Goal: Task Accomplishment & Management: Use online tool/utility

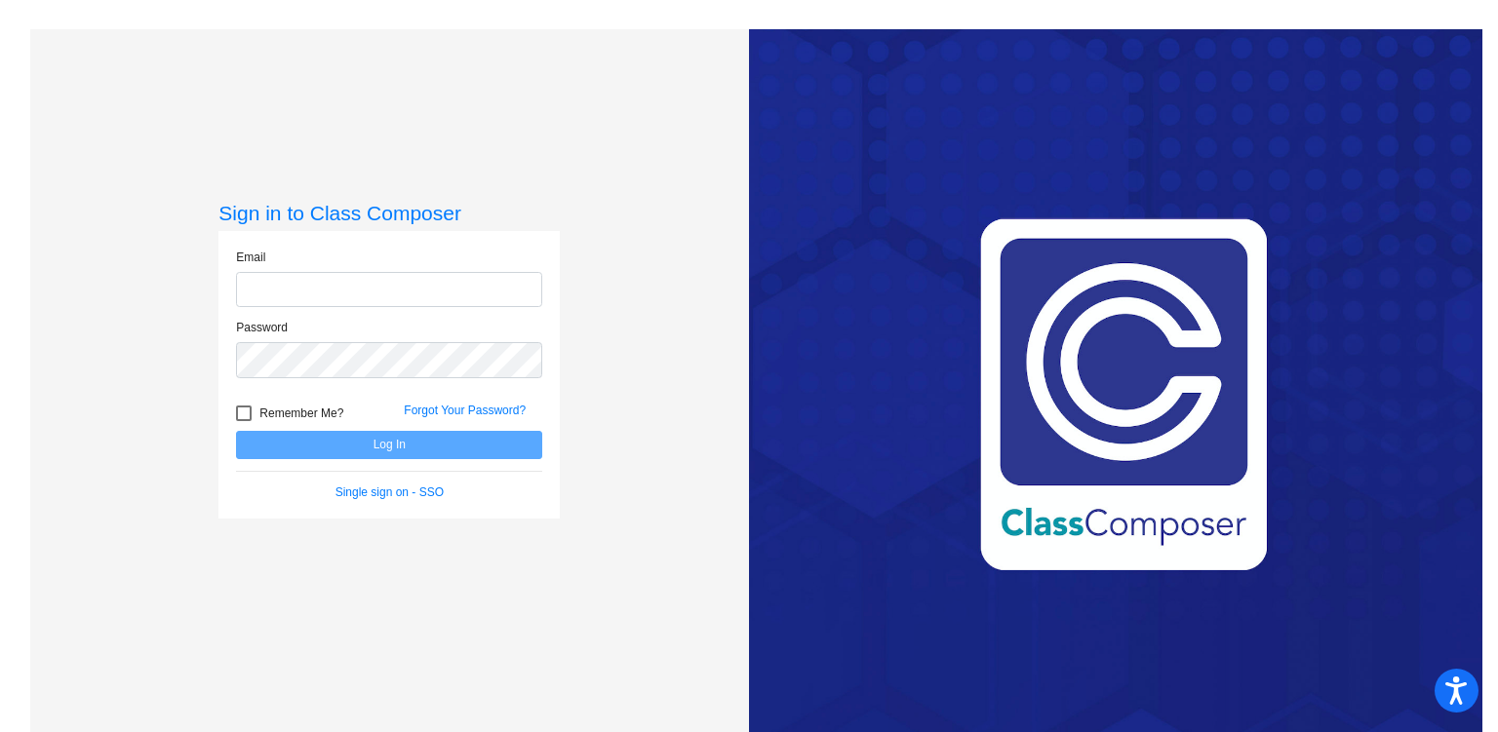
type input "[PERSON_NAME][EMAIL_ADDRESS][PERSON_NAME][DOMAIN_NAME]"
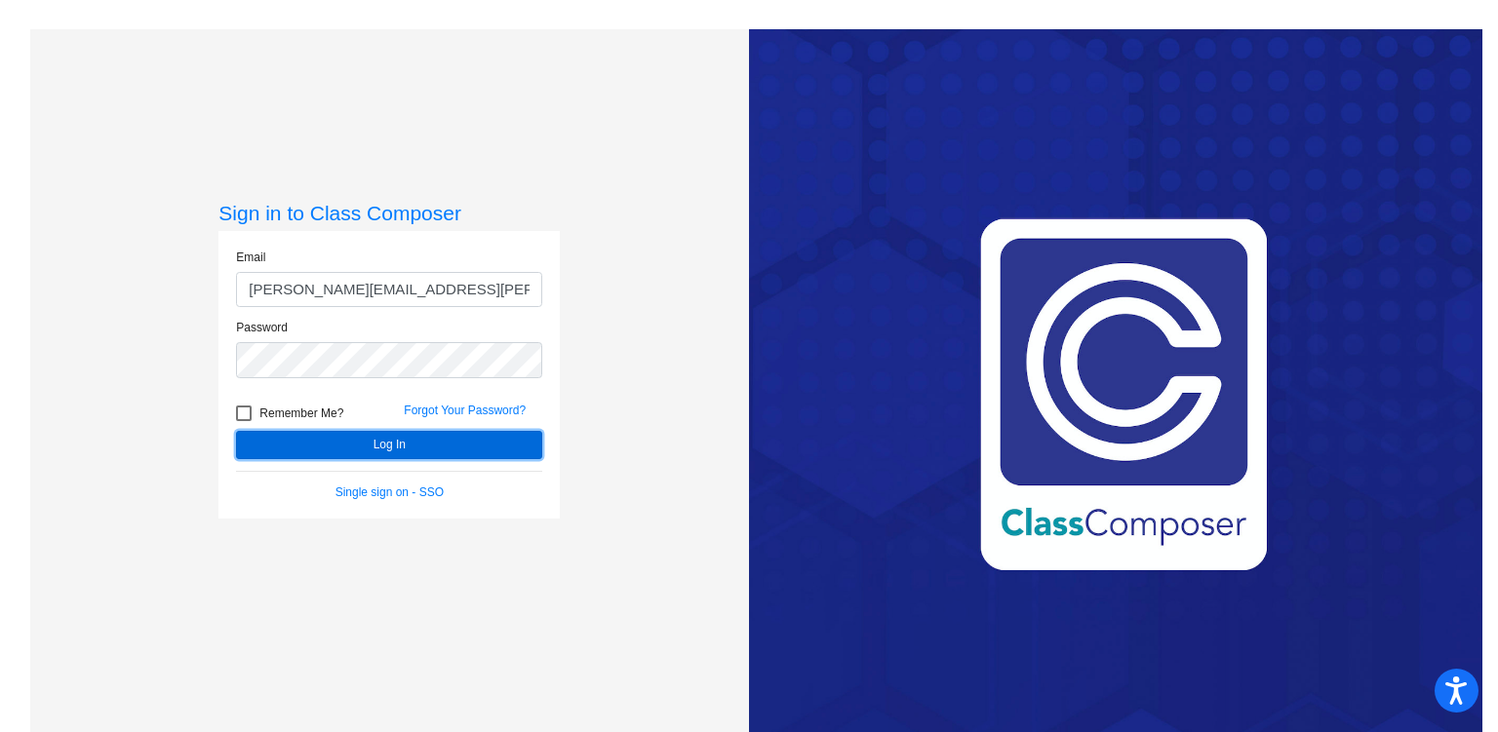
click at [450, 440] on button "Log In" at bounding box center [389, 445] width 306 height 28
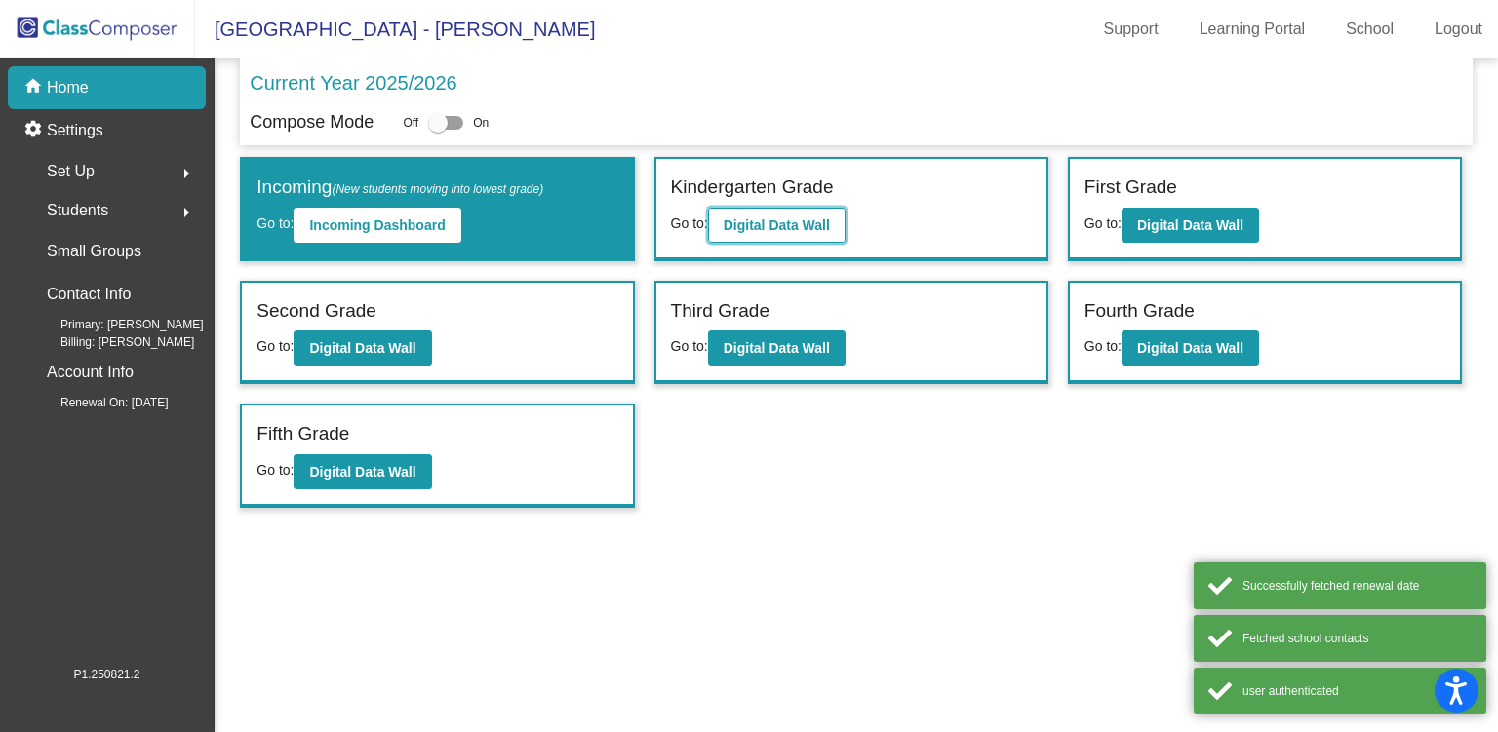
click at [786, 221] on b "Digital Data Wall" at bounding box center [776, 225] width 106 height 16
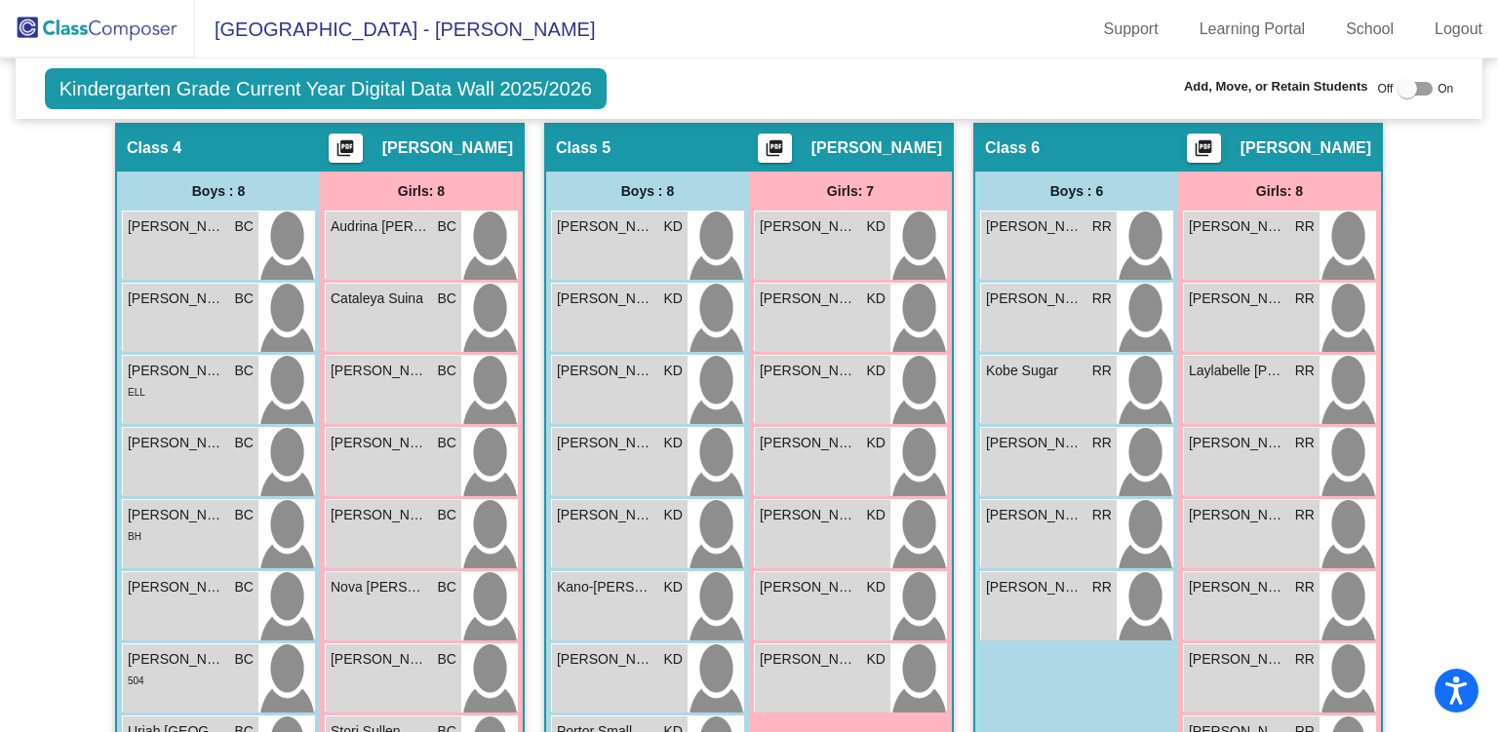
scroll to position [1206, 0]
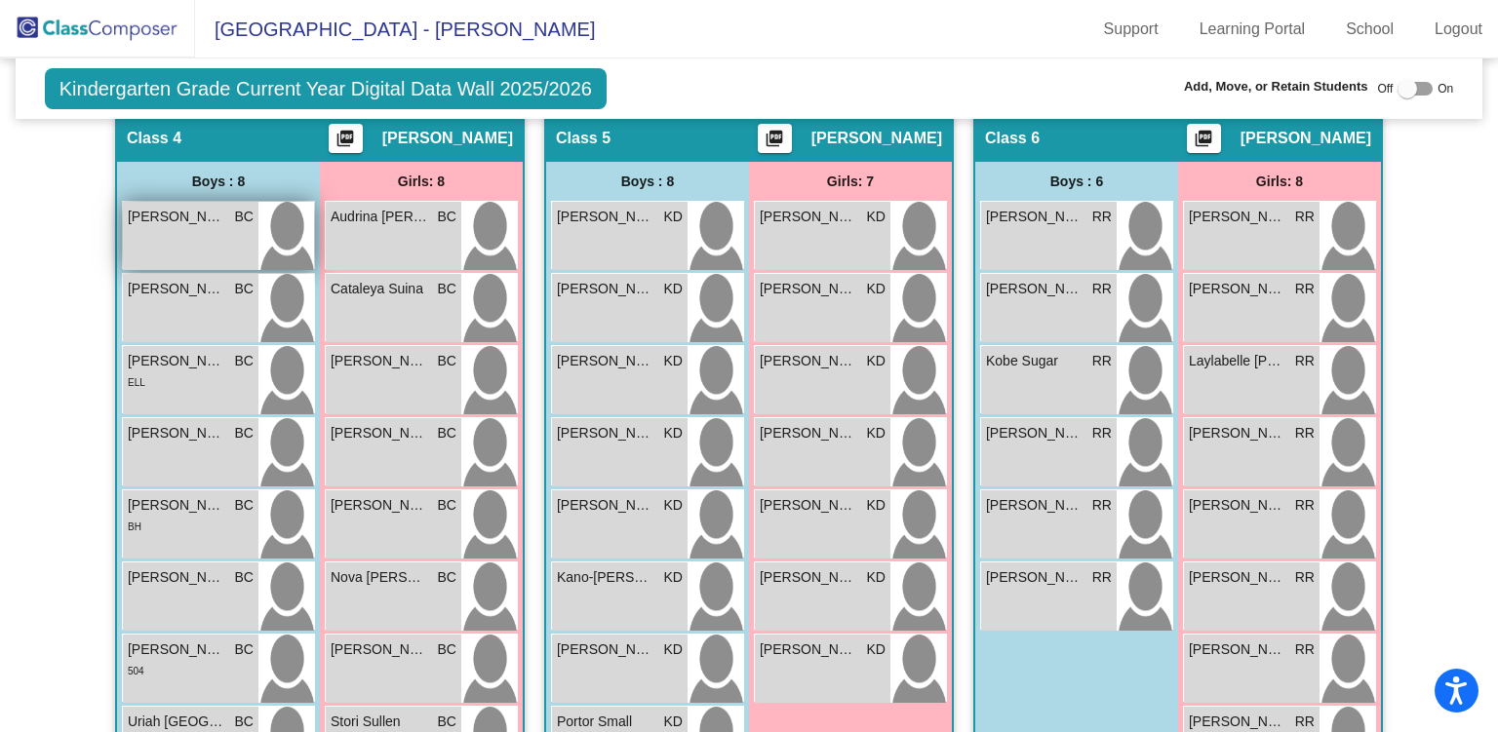
click at [190, 231] on div "[PERSON_NAME] BC lock do_not_disturb_alt" at bounding box center [191, 236] width 136 height 68
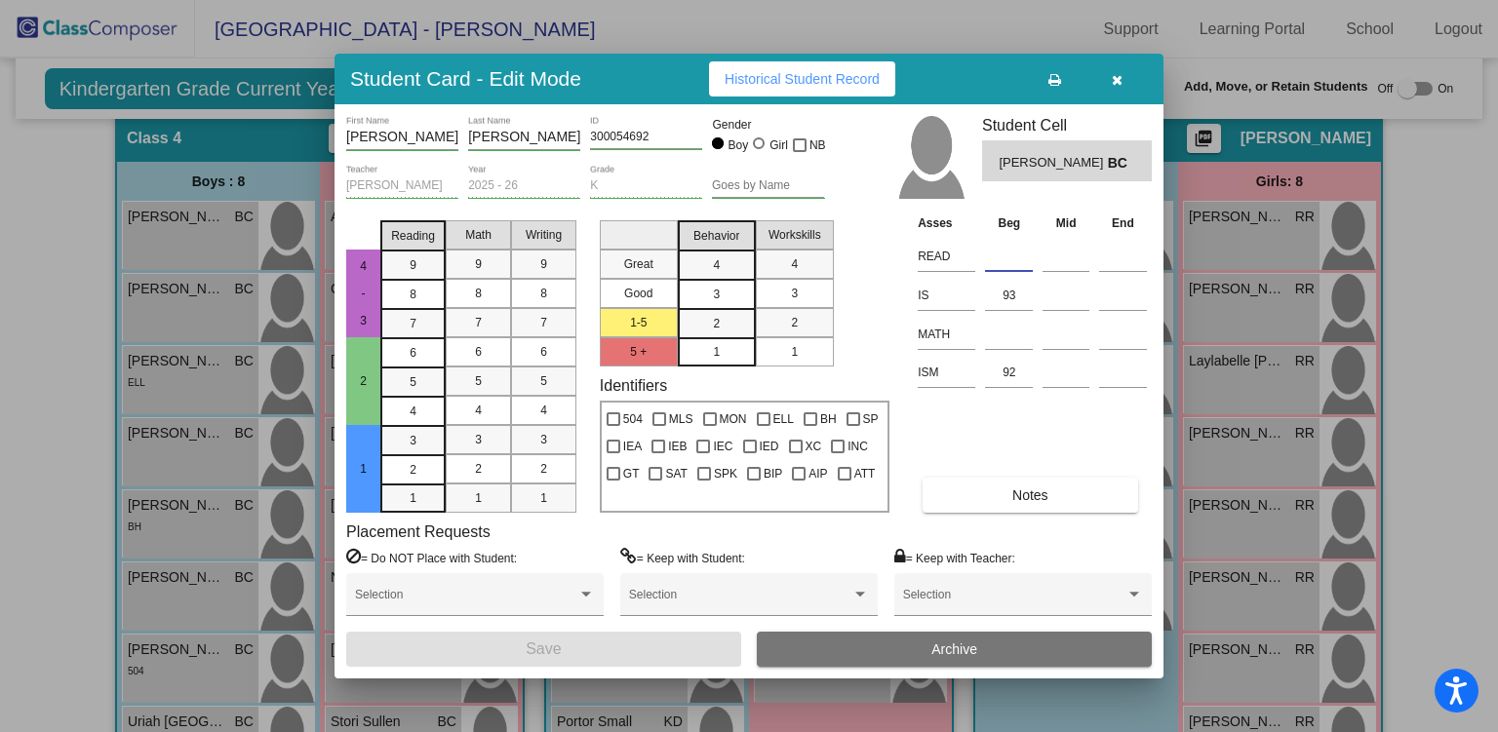
click at [1005, 258] on input at bounding box center [1009, 256] width 48 height 29
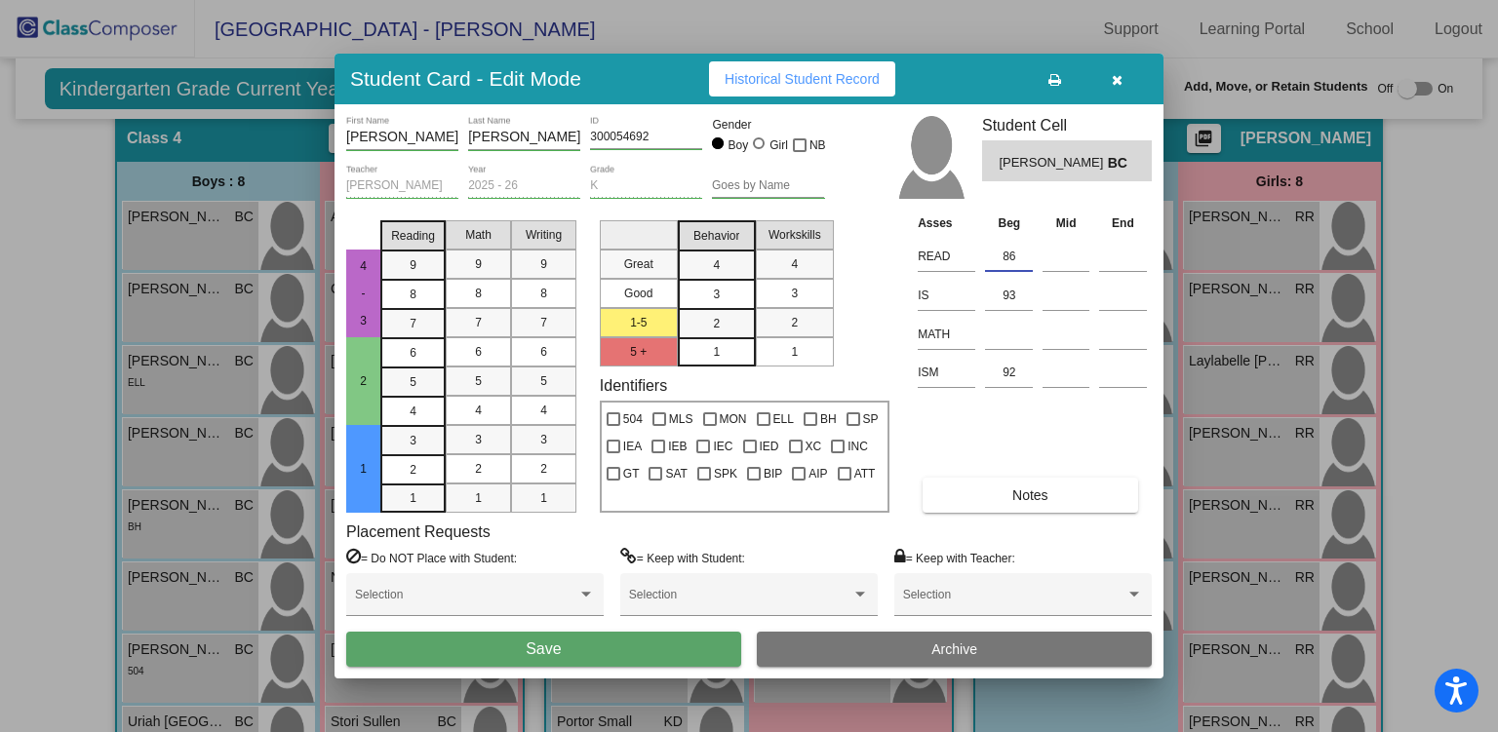
type input "86"
click at [537, 650] on span "Save" at bounding box center [543, 649] width 35 height 17
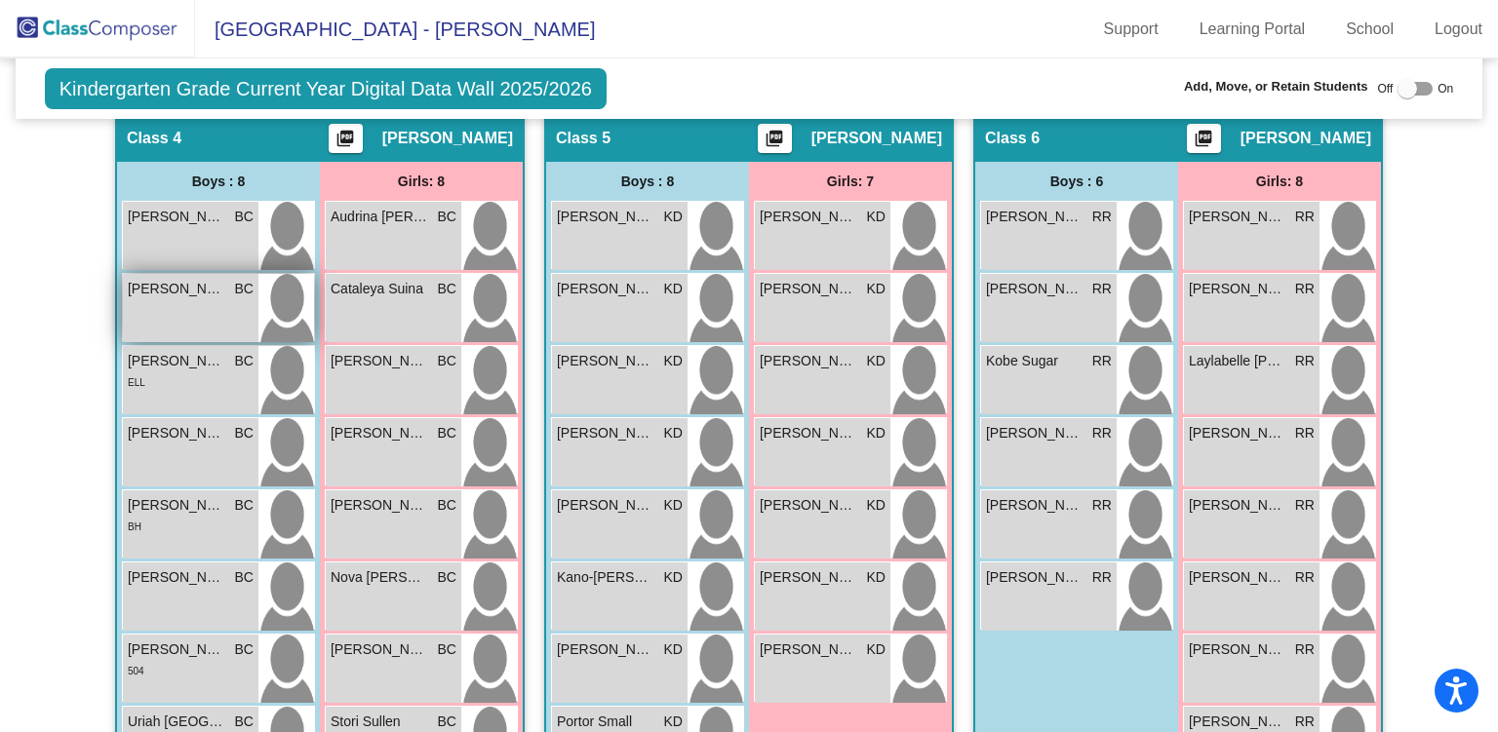
click at [212, 298] on div "[PERSON_NAME] BC lock do_not_disturb_alt" at bounding box center [191, 308] width 136 height 68
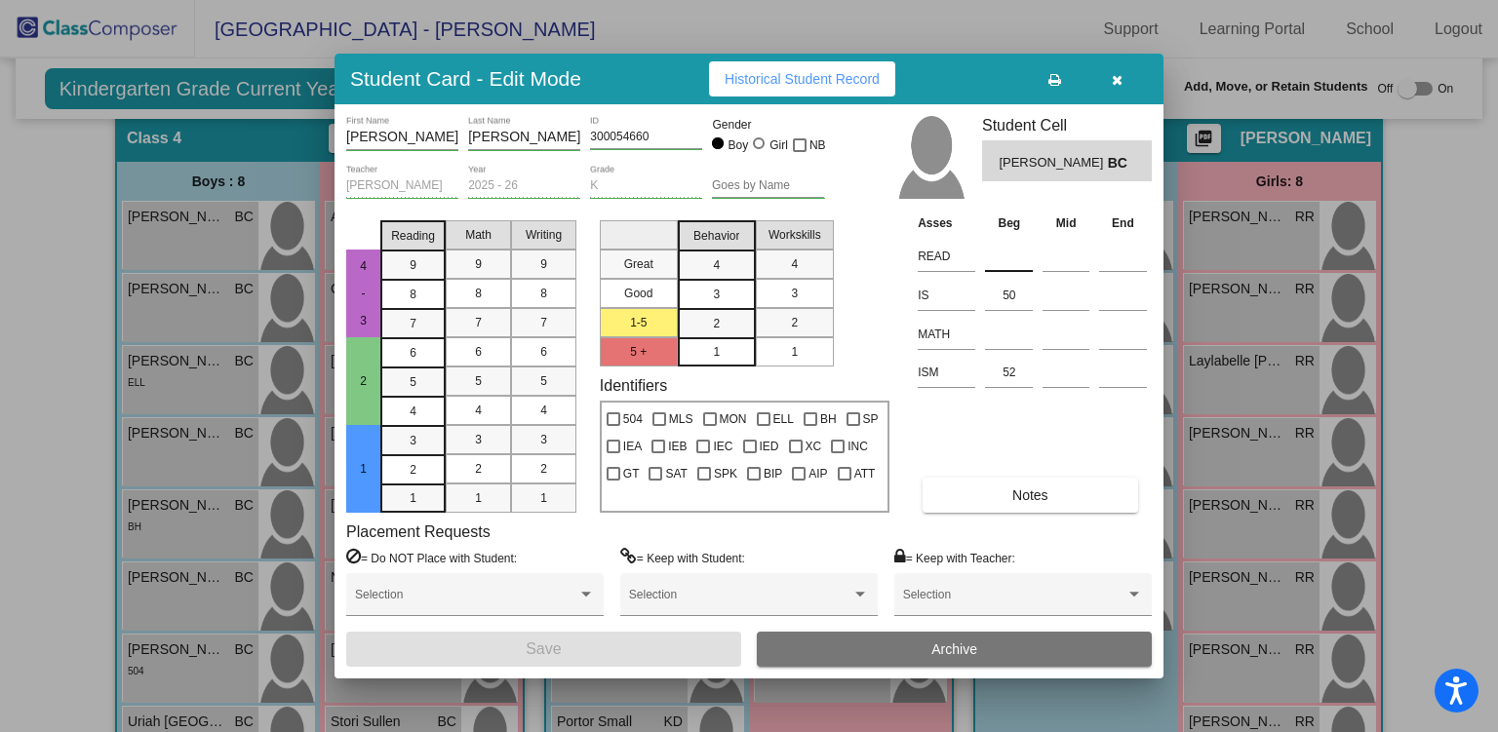
click at [1002, 255] on input at bounding box center [1009, 256] width 48 height 29
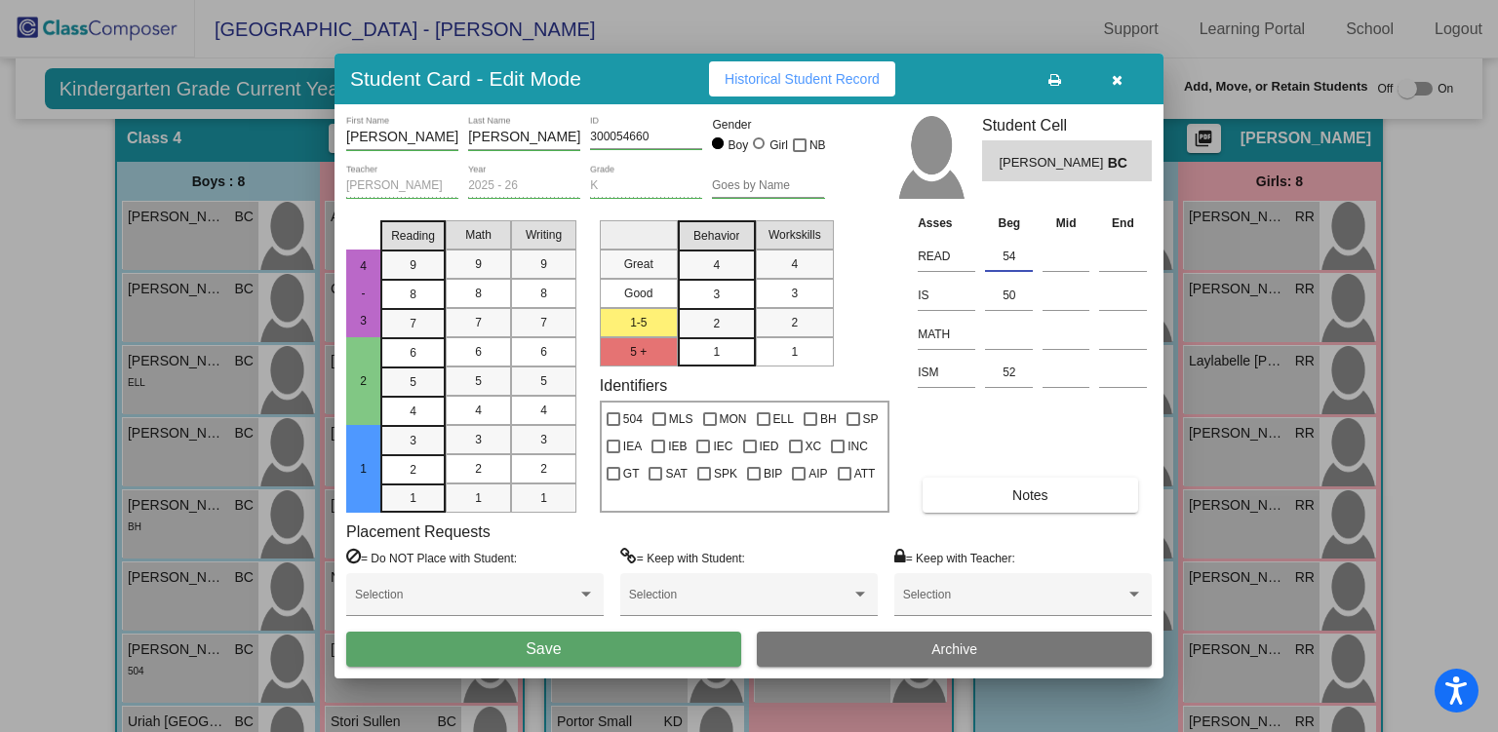
type input "54"
click at [621, 643] on button "Save" at bounding box center [543, 649] width 395 height 35
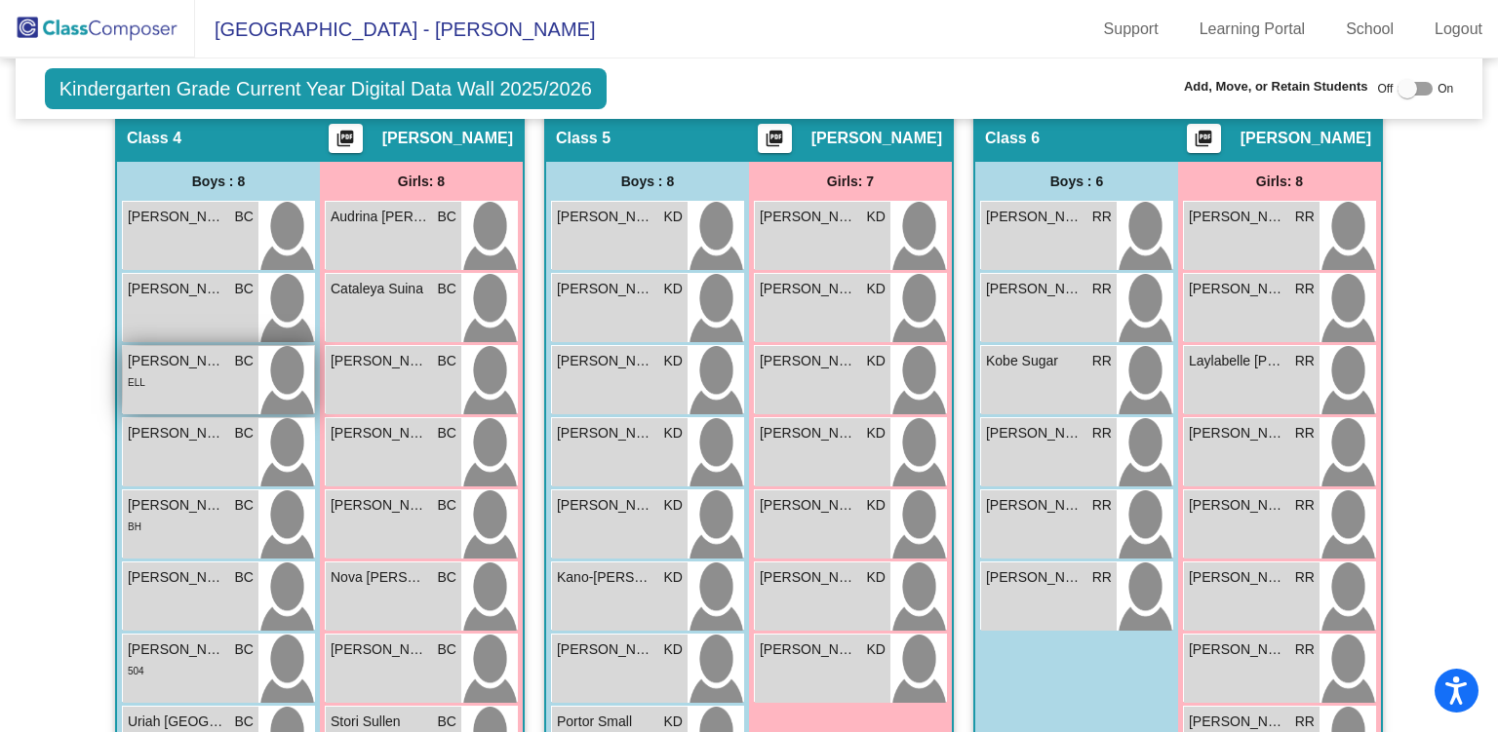
click at [181, 383] on div "ELL" at bounding box center [191, 381] width 126 height 20
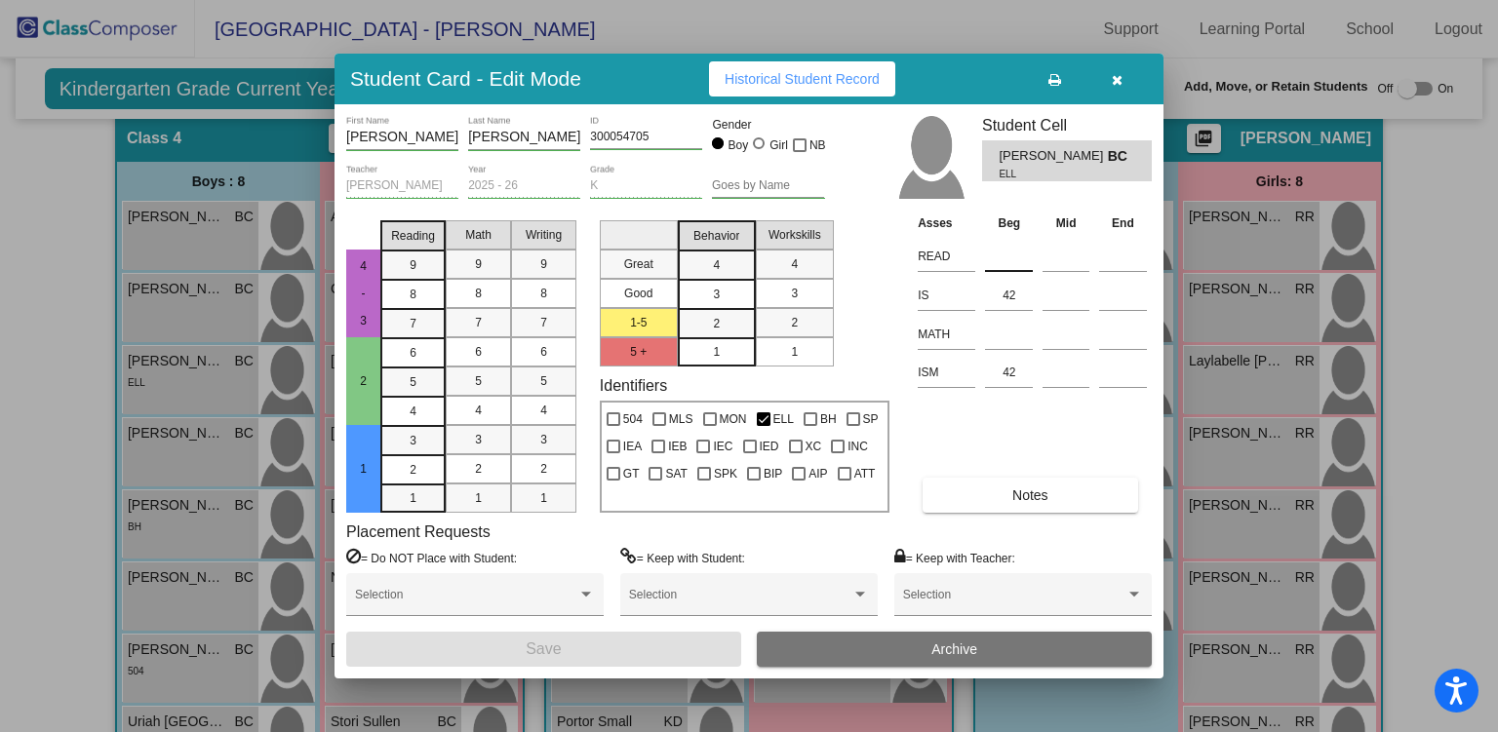
click at [1010, 252] on input at bounding box center [1009, 256] width 48 height 29
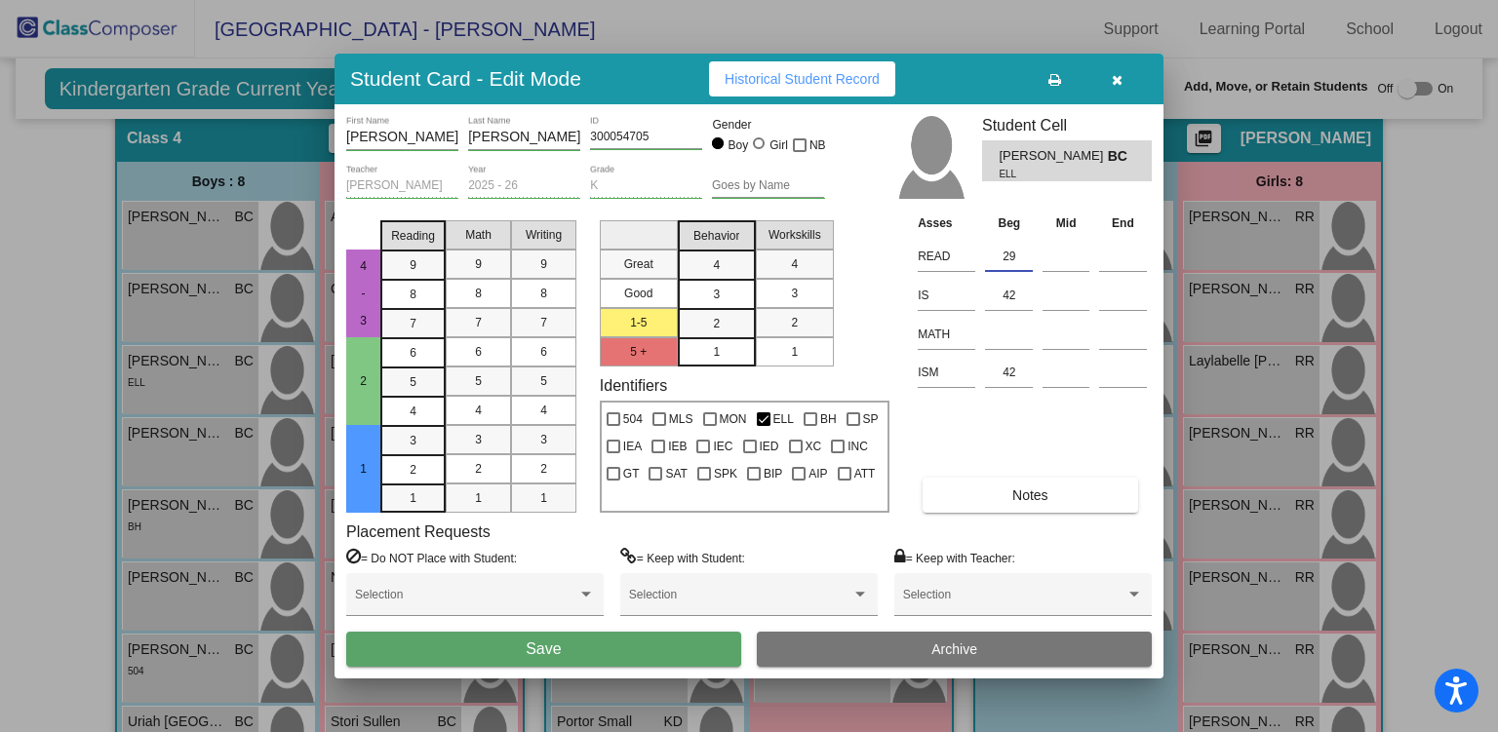
type input "29"
click at [633, 648] on button "Save" at bounding box center [543, 649] width 395 height 35
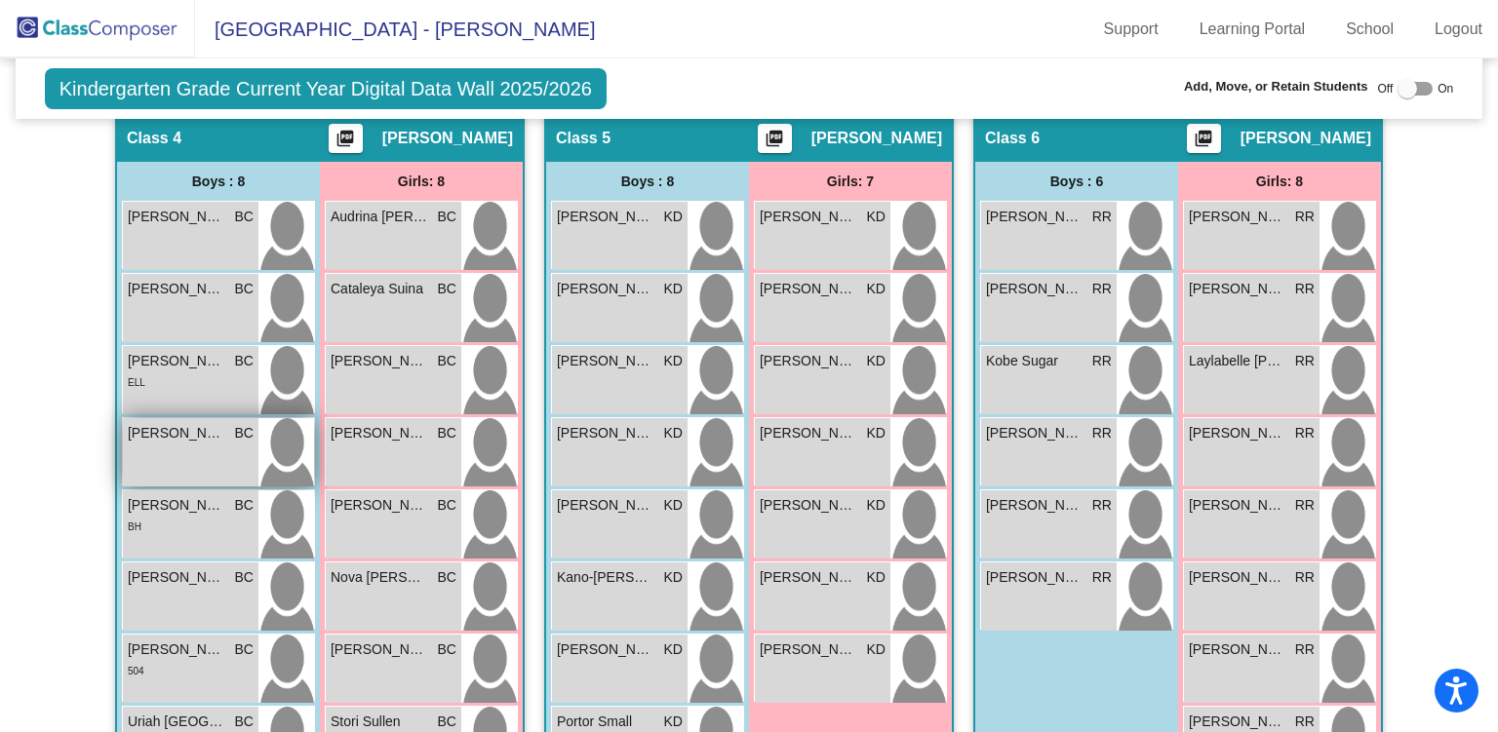
click at [186, 448] on div "[PERSON_NAME] BC lock do_not_disturb_alt" at bounding box center [191, 452] width 136 height 68
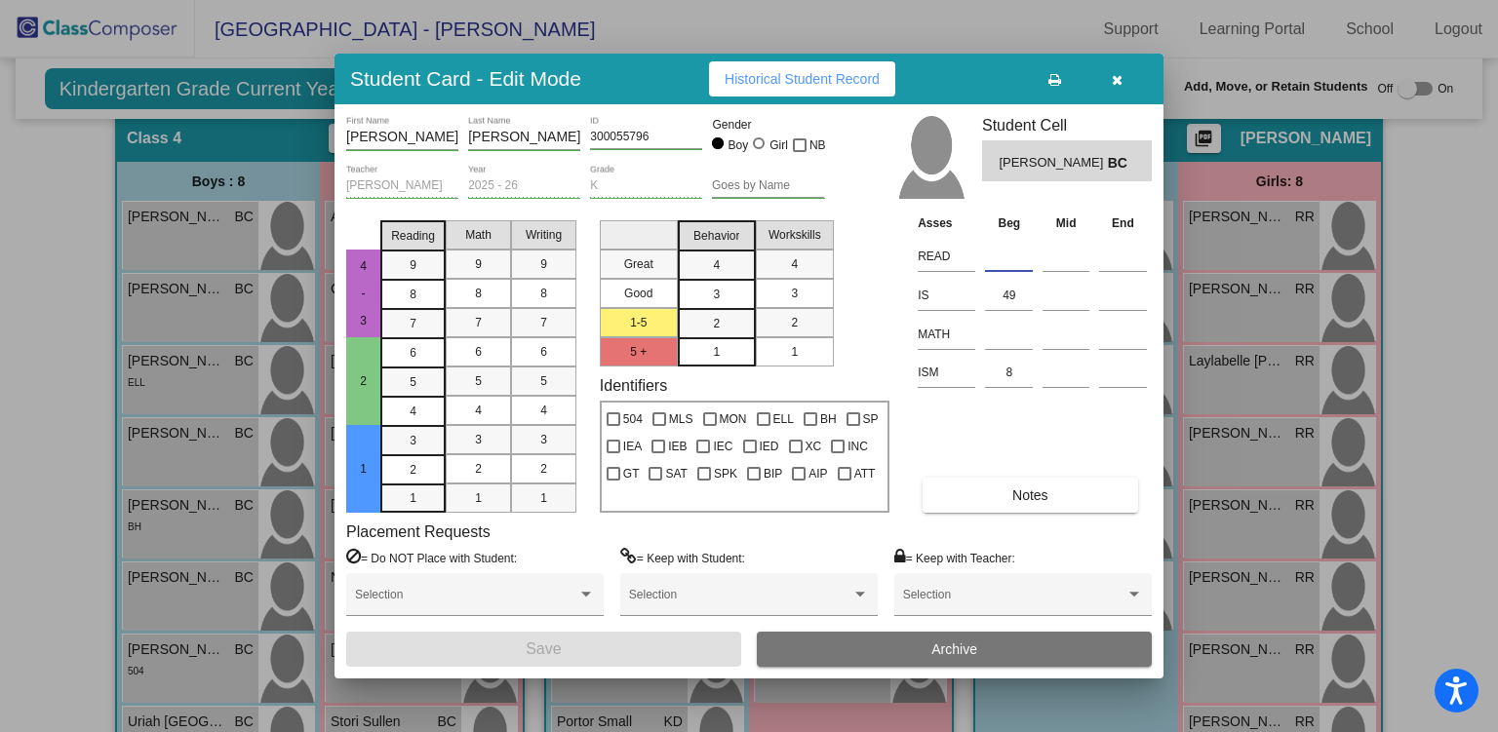
click at [1003, 258] on input at bounding box center [1009, 256] width 48 height 29
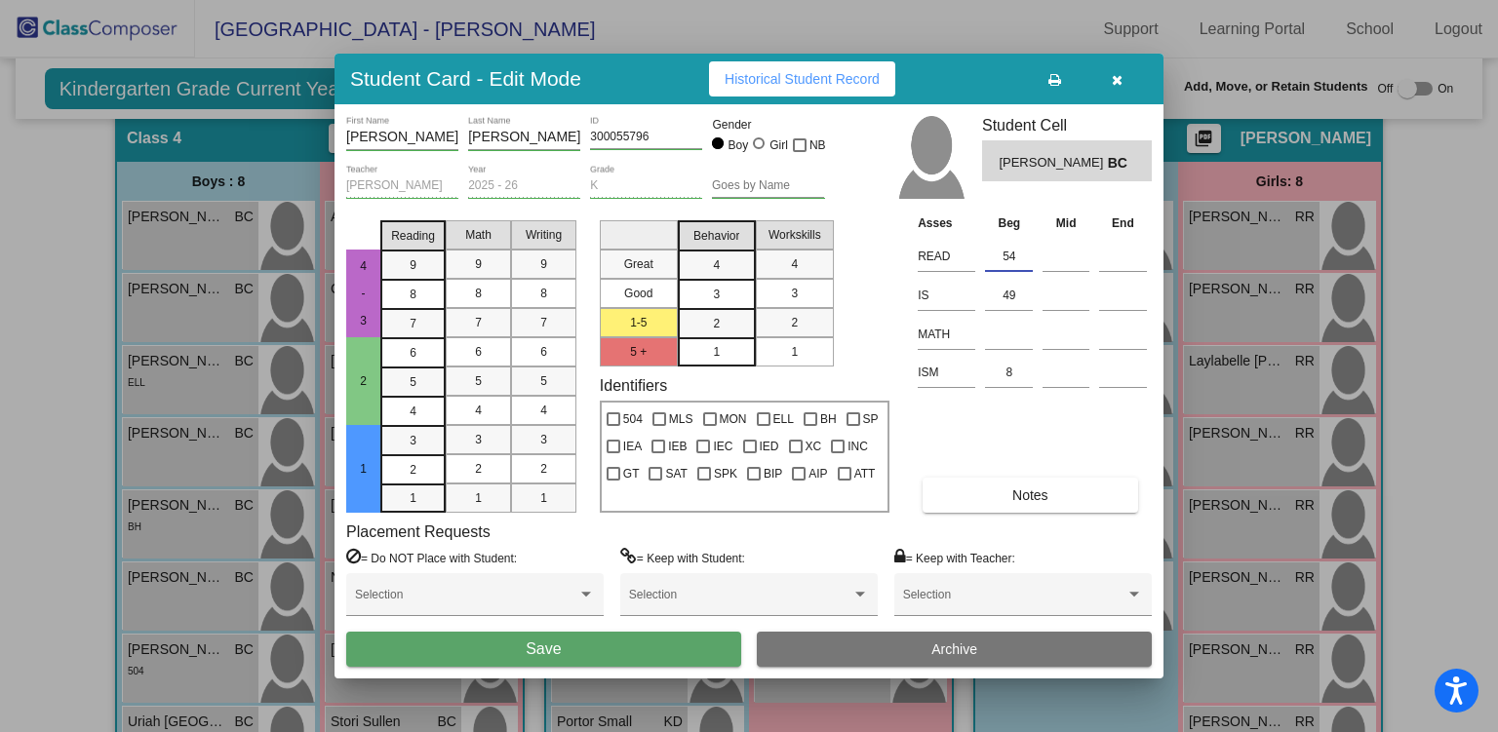
type input "54"
click at [663, 656] on button "Save" at bounding box center [543, 649] width 395 height 35
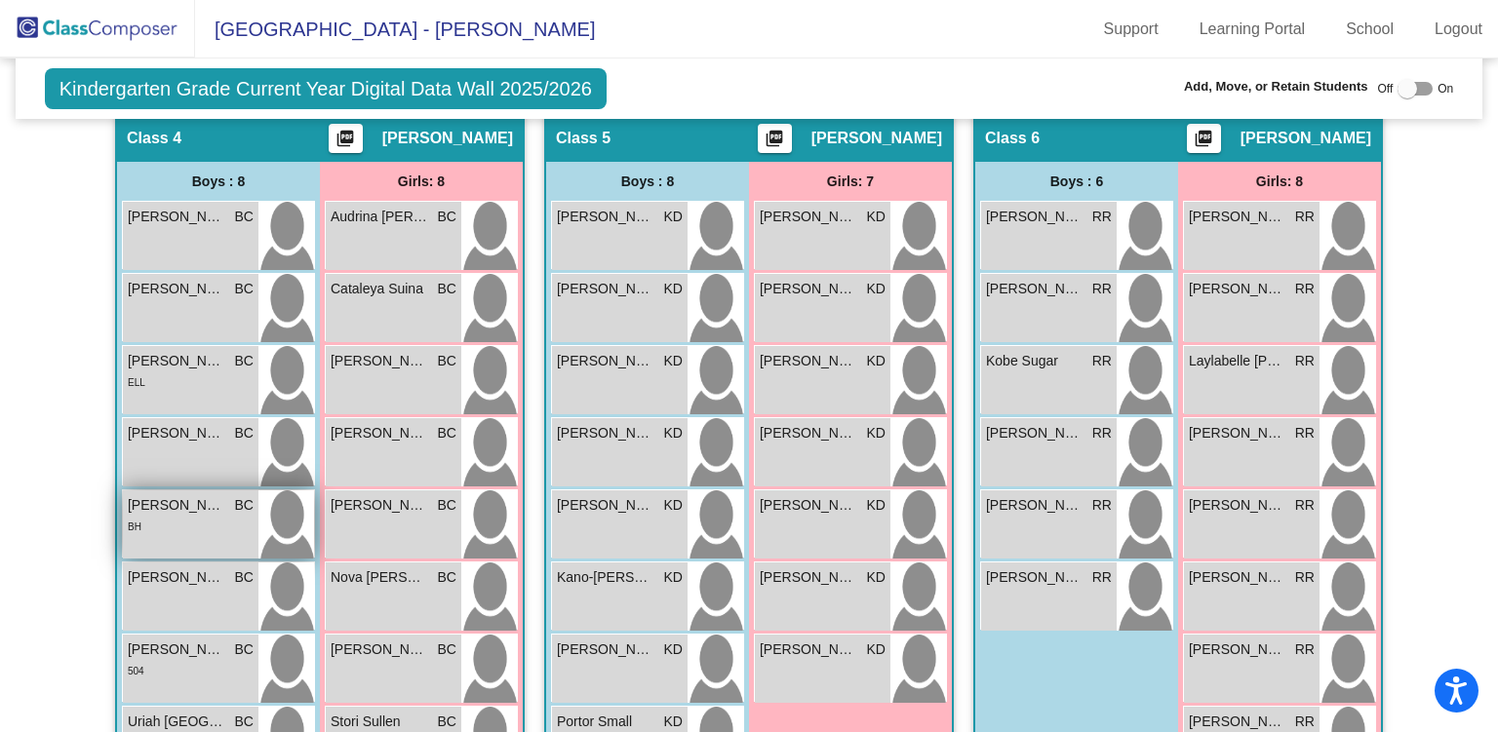
click at [183, 521] on div "BH" at bounding box center [191, 526] width 126 height 20
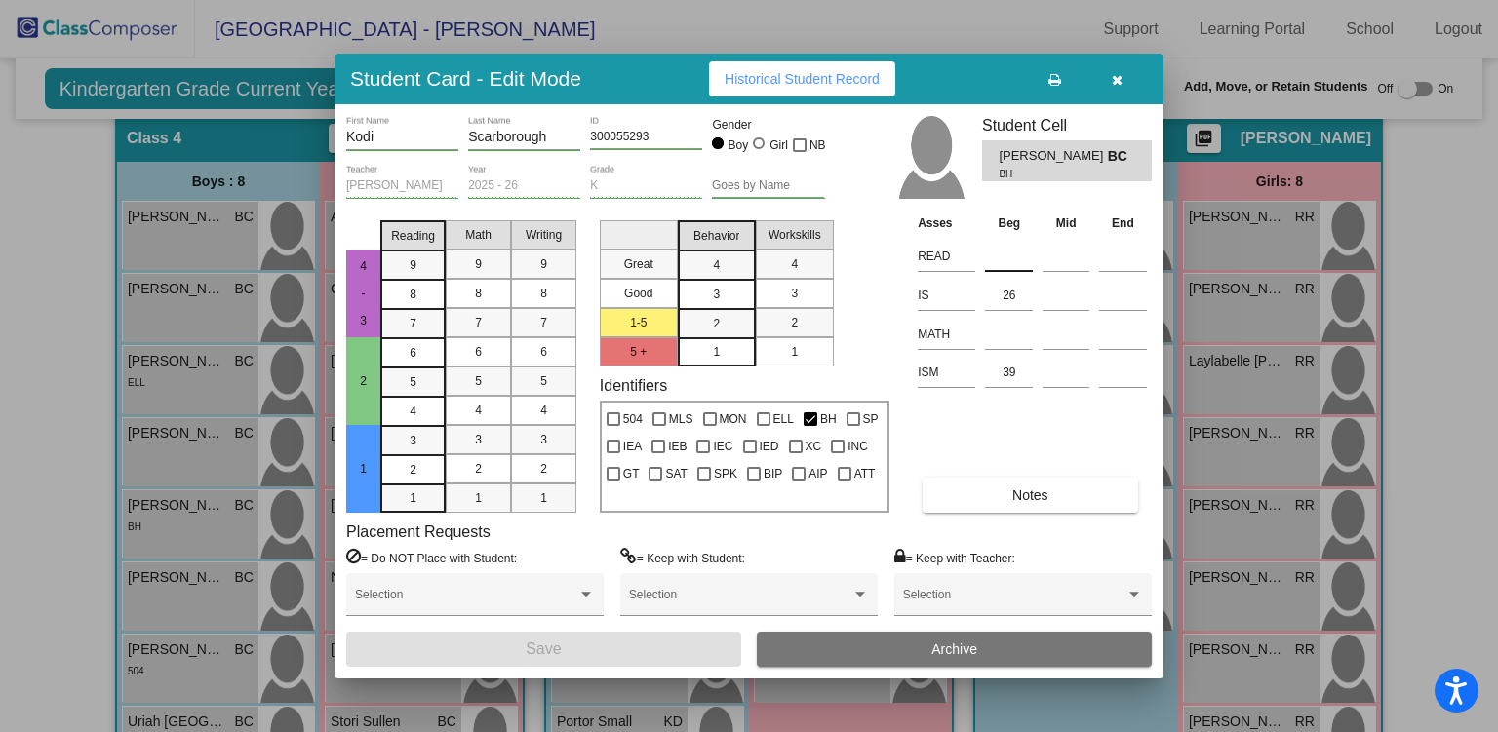
click at [1013, 258] on input at bounding box center [1009, 256] width 48 height 29
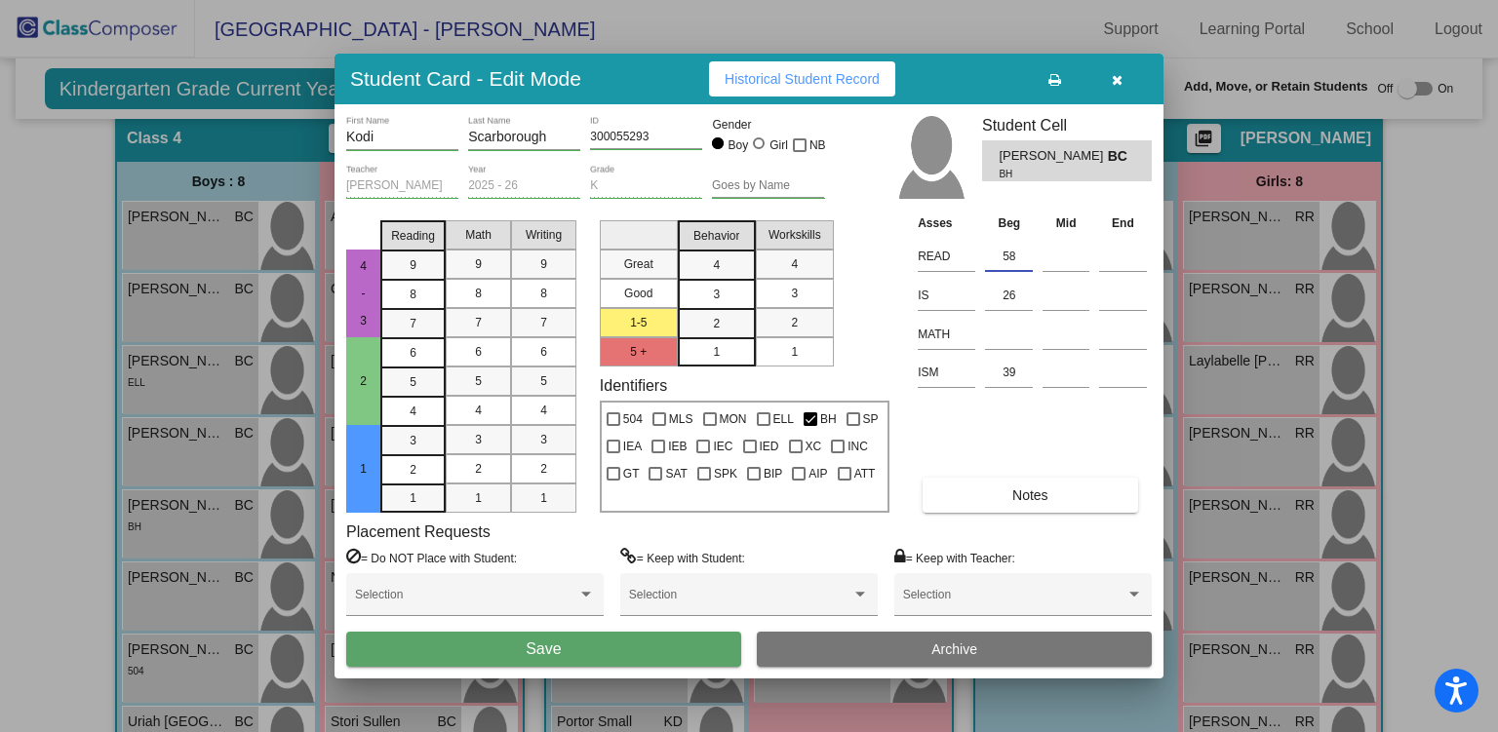
type input "58"
click at [566, 656] on button "Save" at bounding box center [543, 649] width 395 height 35
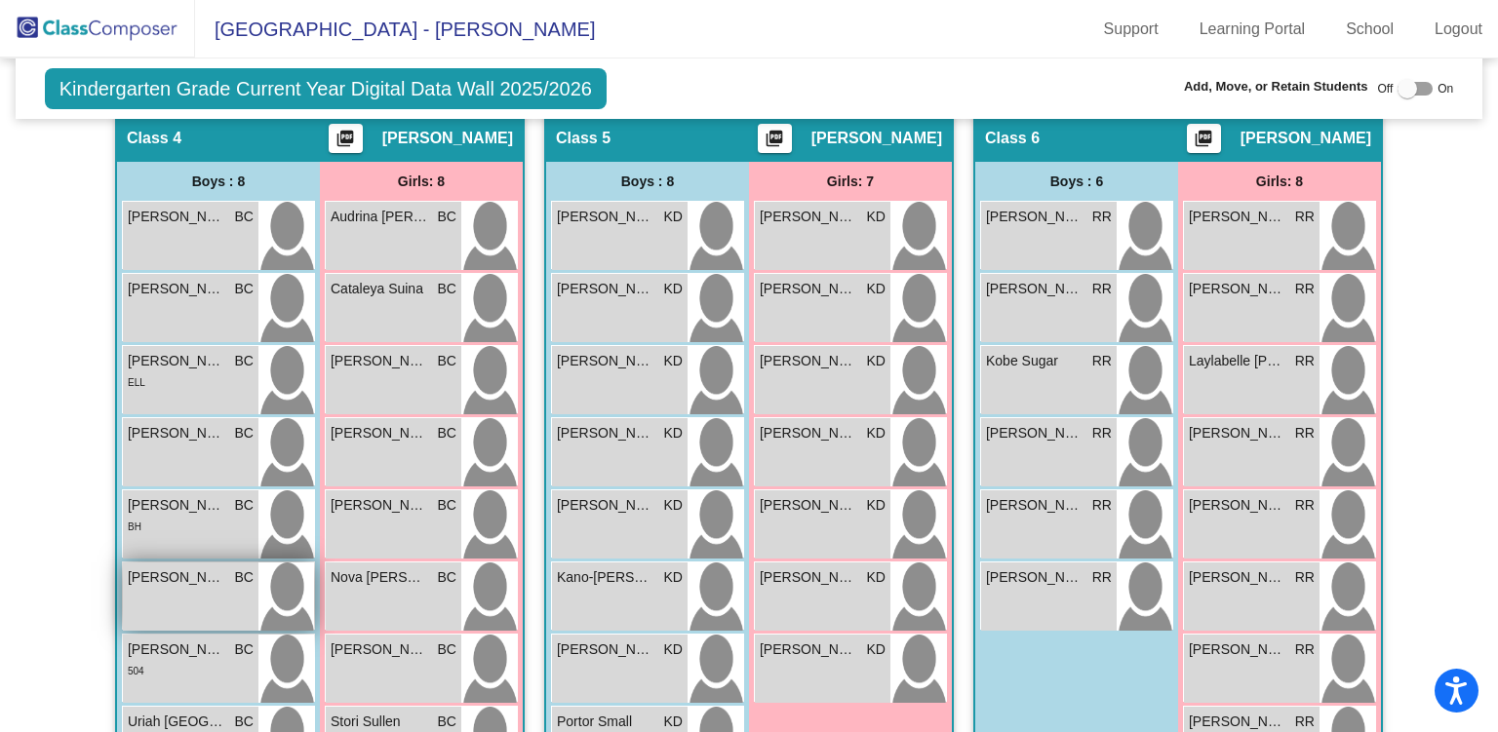
click at [168, 597] on div "[PERSON_NAME] BC lock do_not_disturb_alt" at bounding box center [191, 597] width 136 height 68
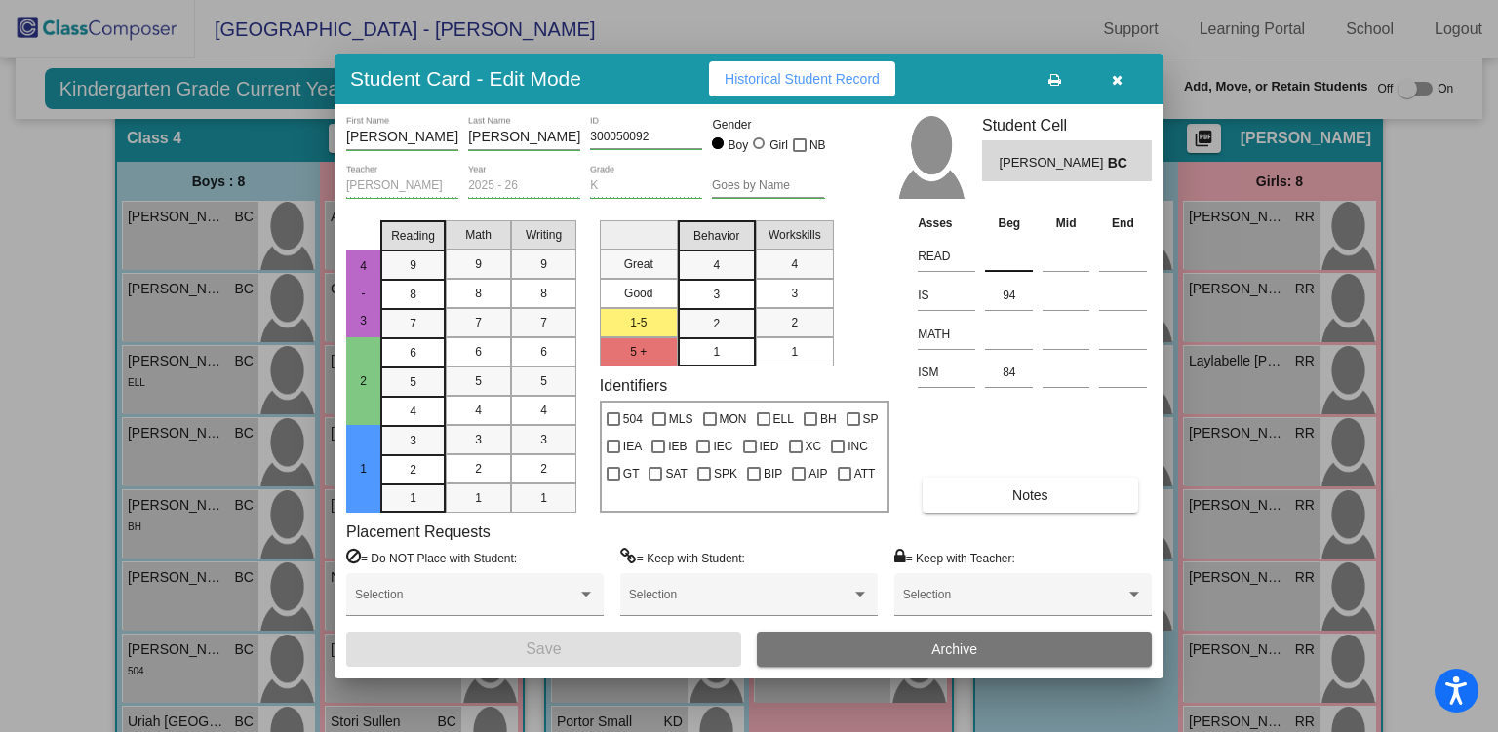
click at [998, 253] on input at bounding box center [1009, 256] width 48 height 29
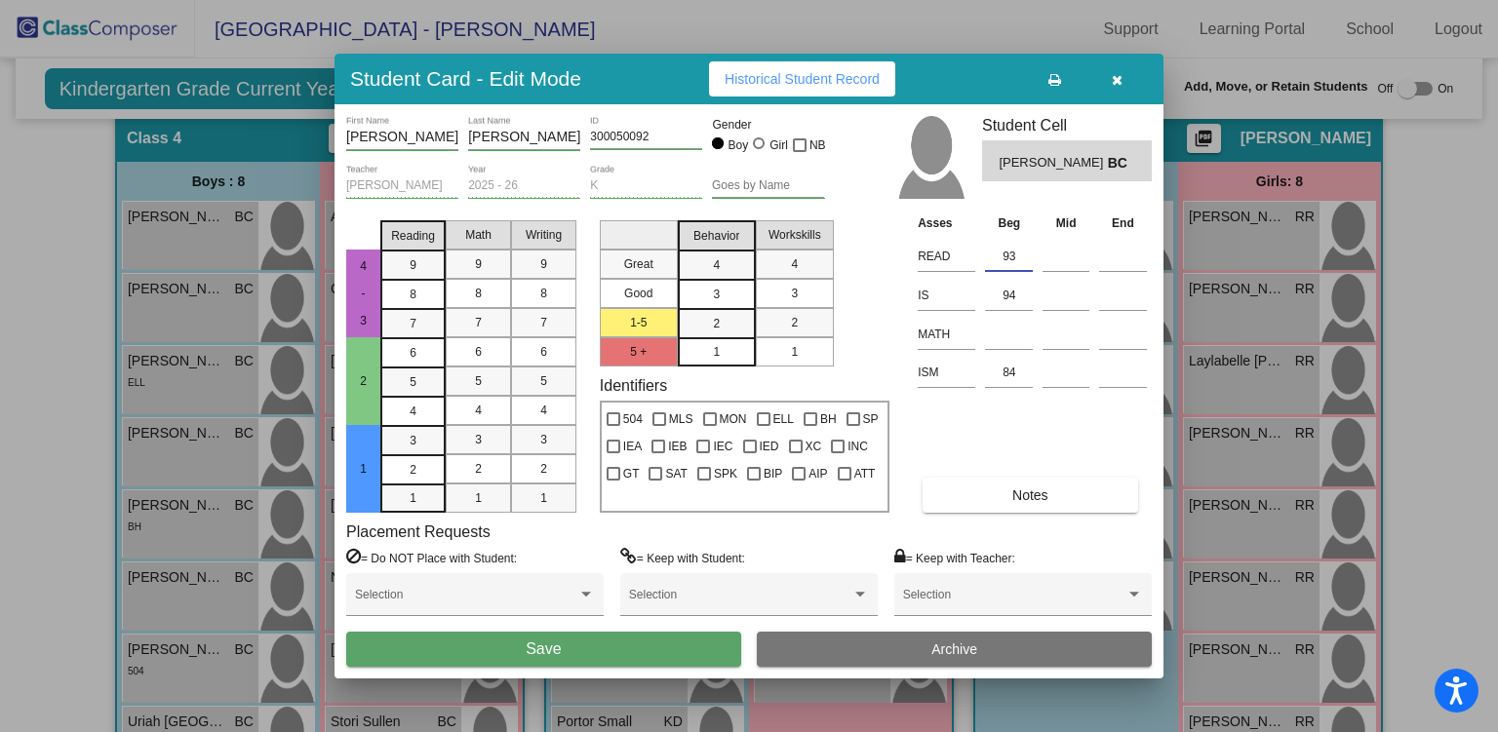
type input "93"
click at [618, 654] on button "Save" at bounding box center [543, 649] width 395 height 35
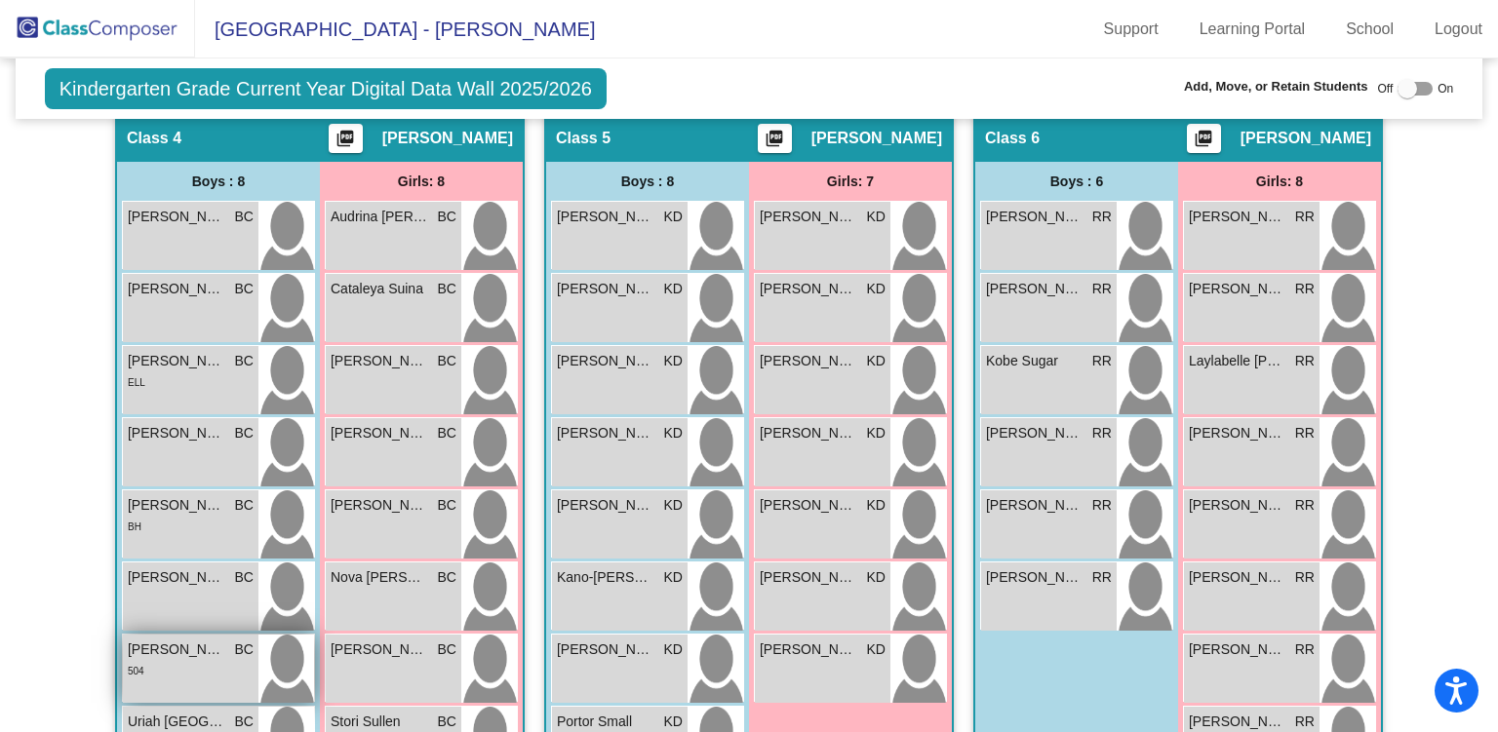
click at [161, 669] on div "504" at bounding box center [191, 670] width 126 height 20
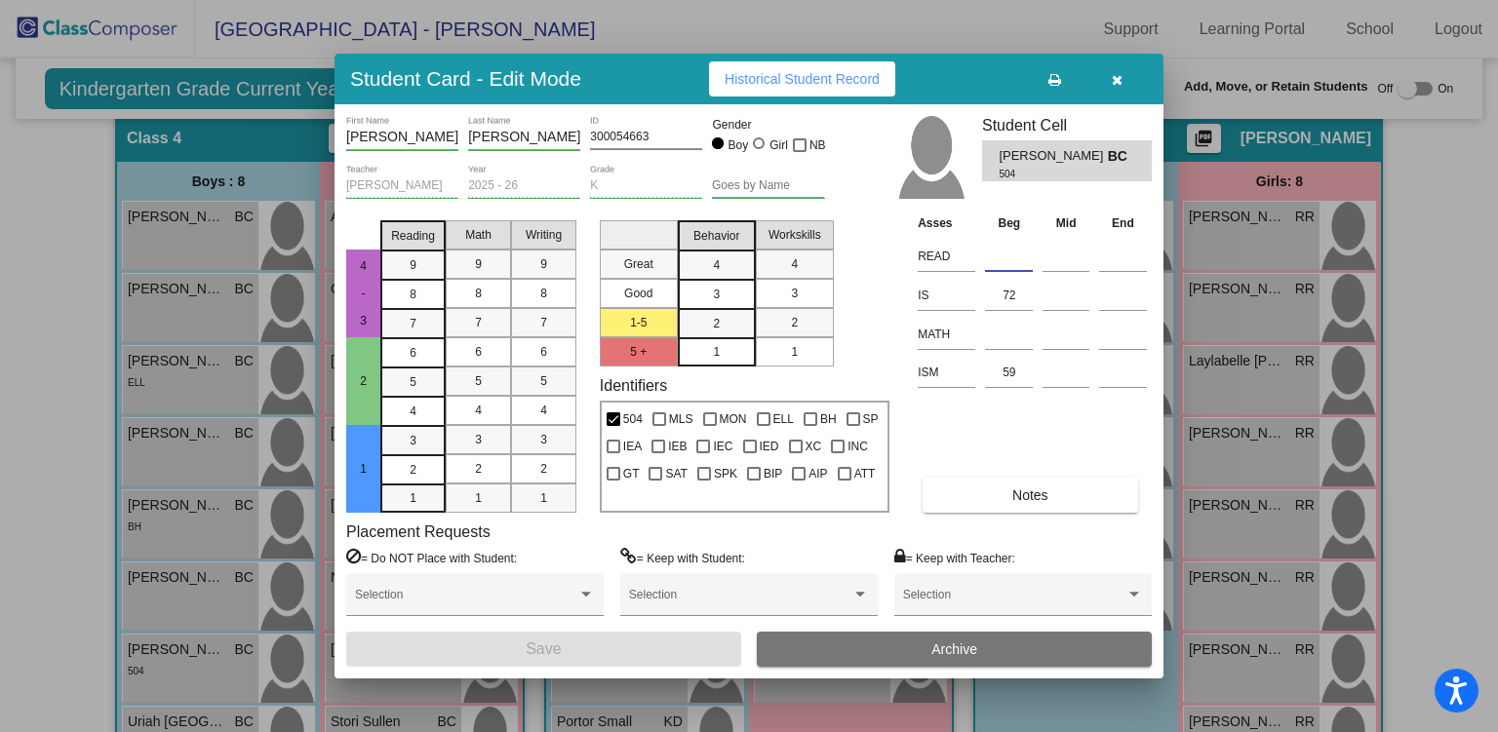
click at [998, 257] on input at bounding box center [1009, 256] width 48 height 29
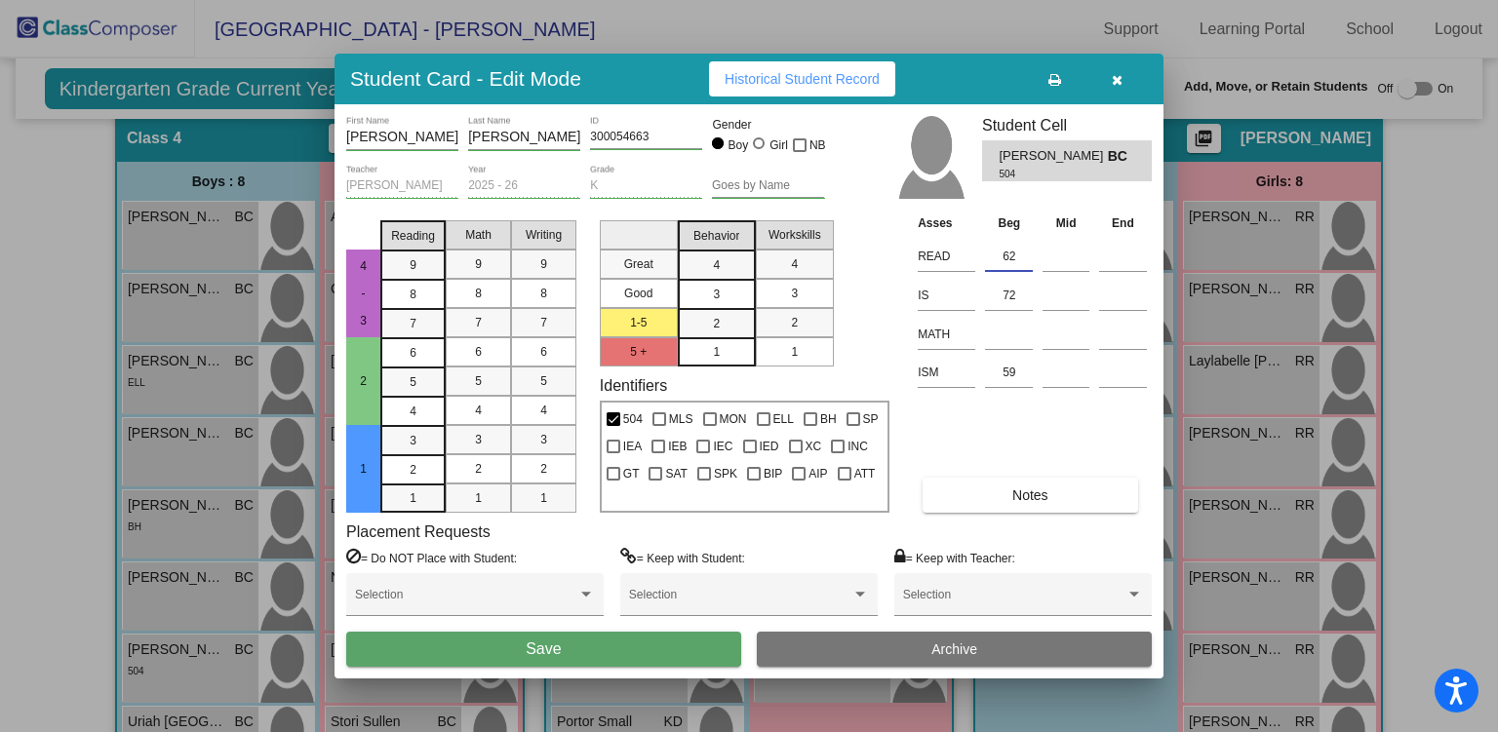
type input "62"
click at [647, 646] on button "Save" at bounding box center [543, 649] width 395 height 35
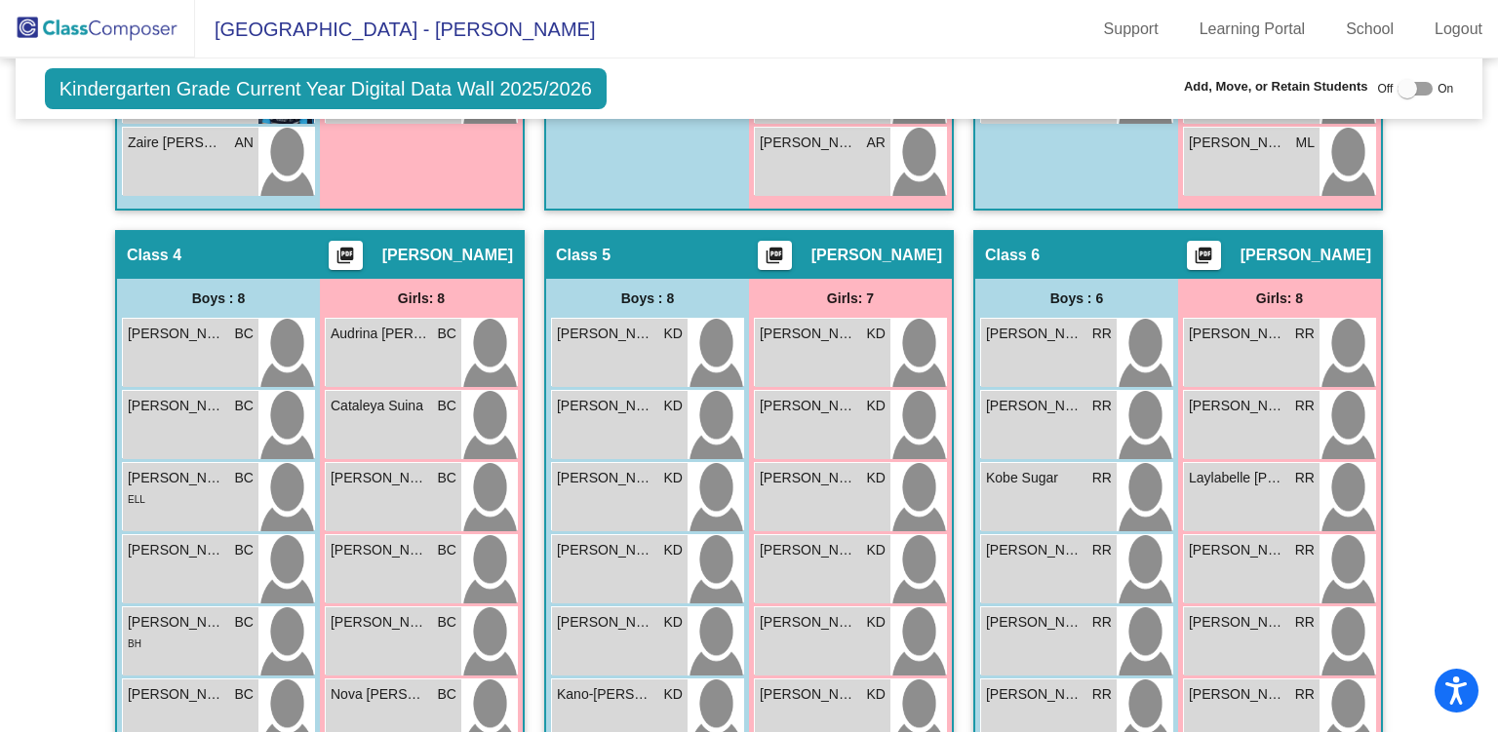
scroll to position [1048, 0]
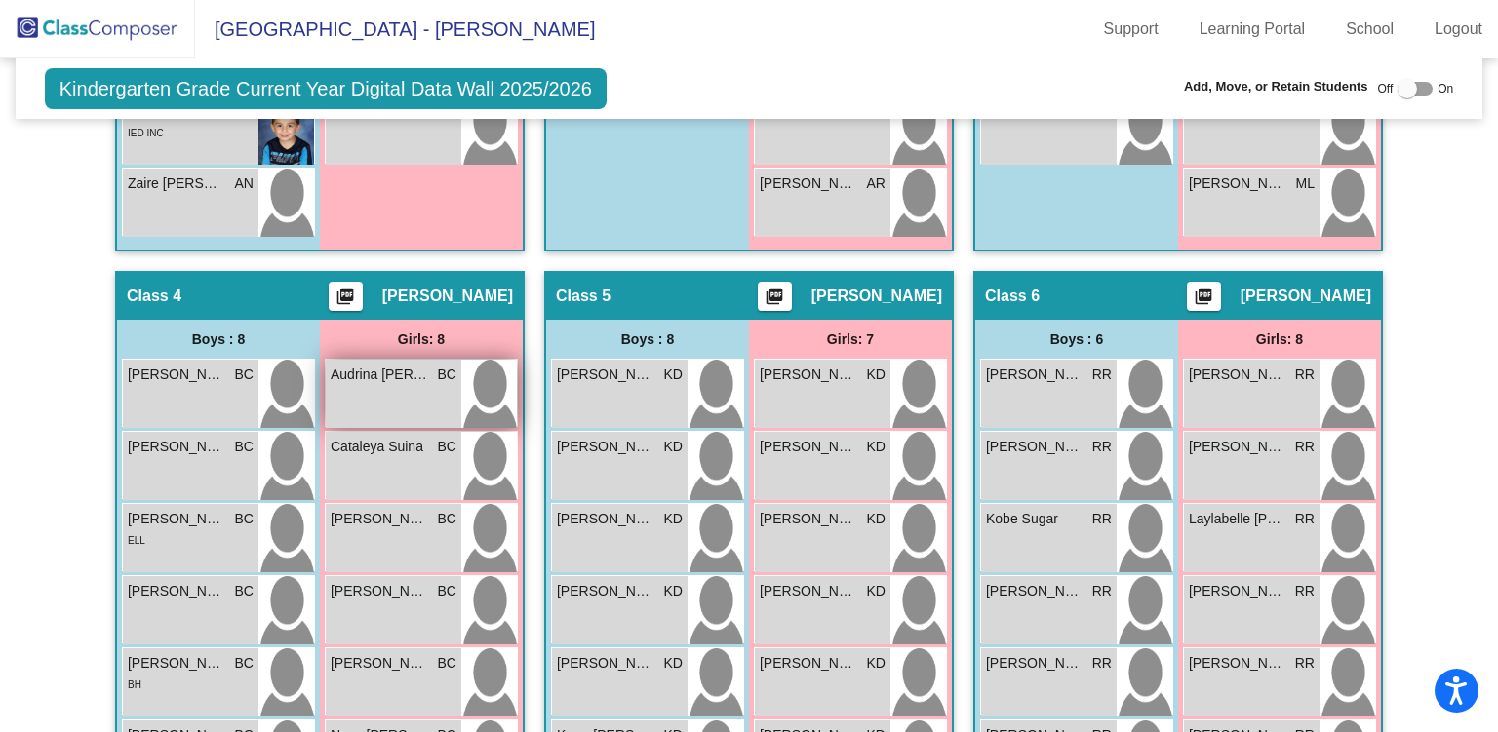
click at [402, 386] on div "Audrina Da Prato BC lock do_not_disturb_alt" at bounding box center [394, 394] width 136 height 68
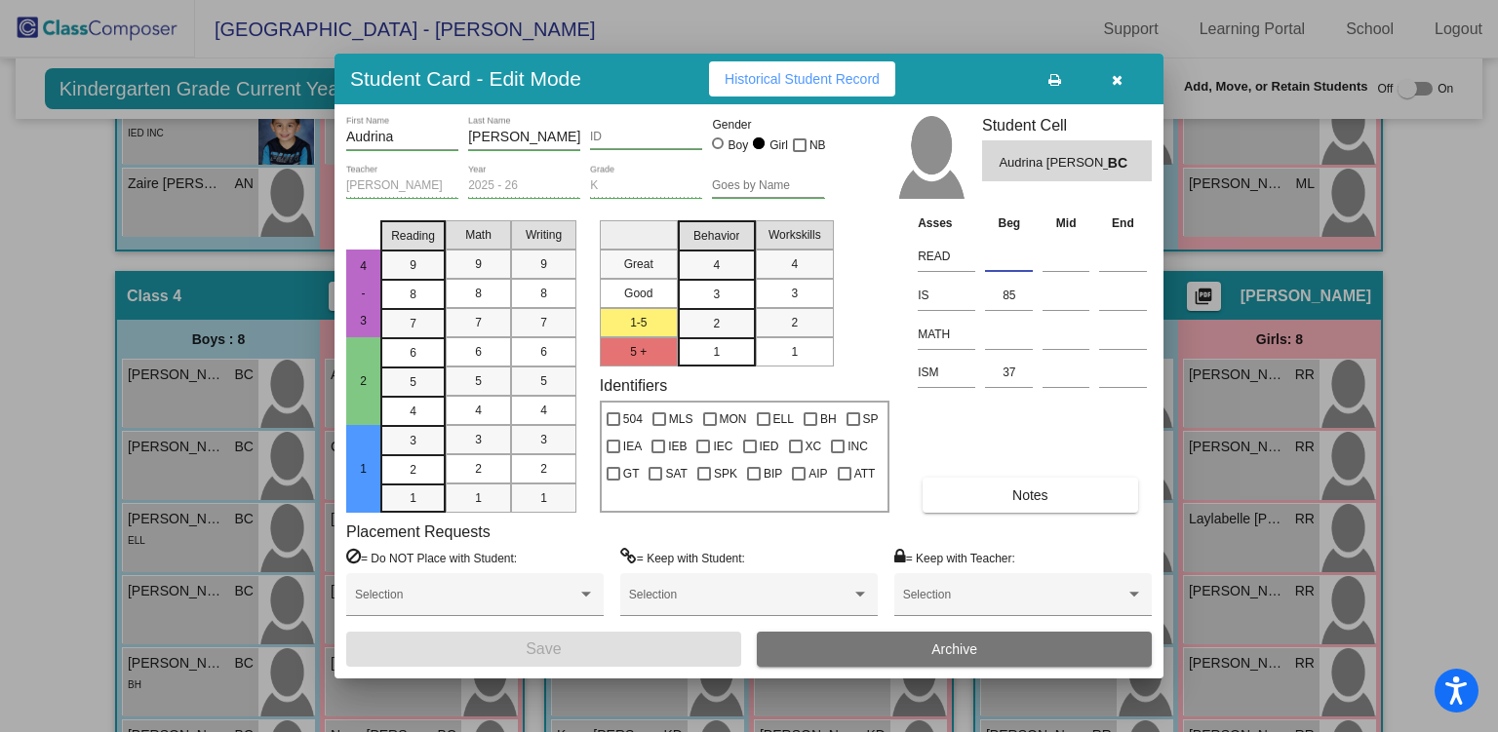
click at [1001, 255] on input at bounding box center [1009, 256] width 48 height 29
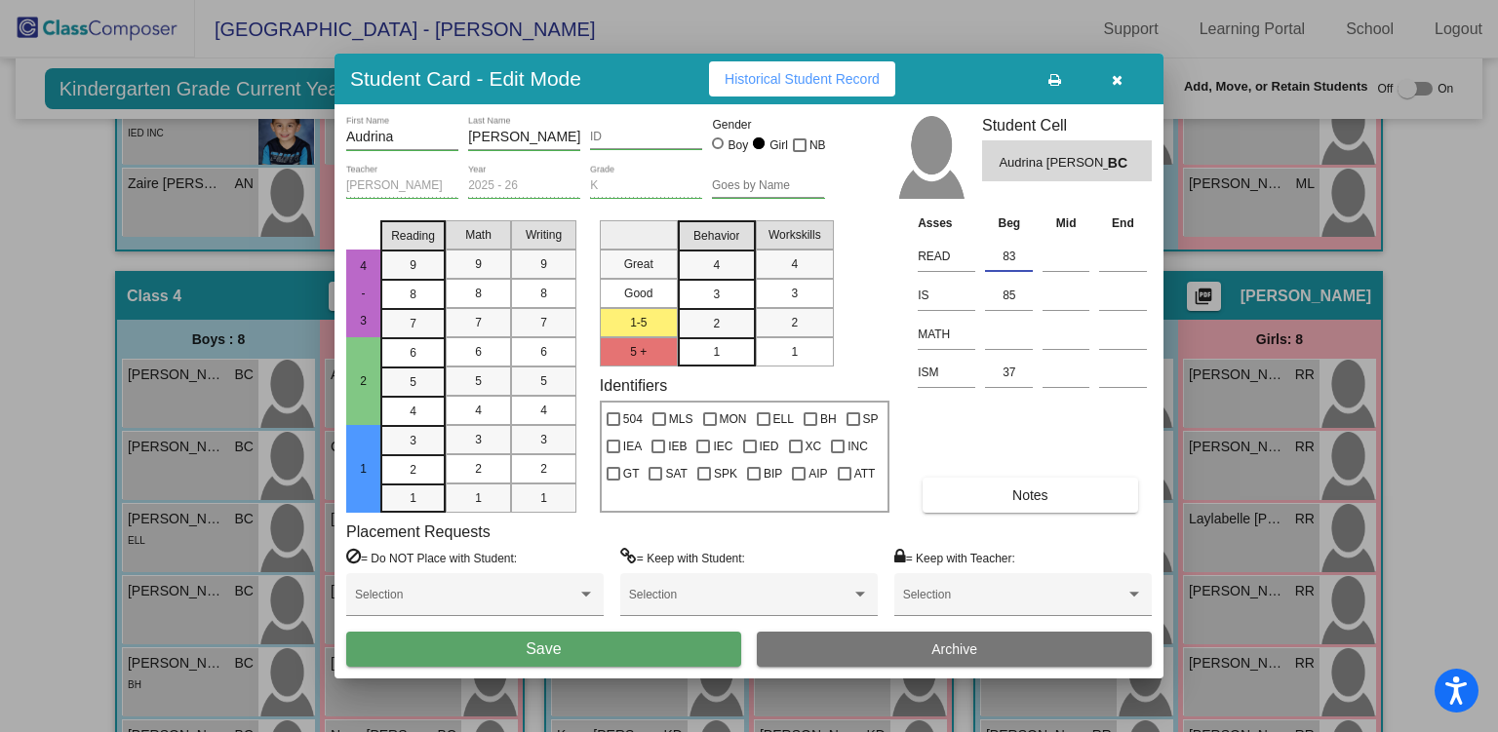
type input "83"
click at [606, 646] on button "Save" at bounding box center [543, 649] width 395 height 35
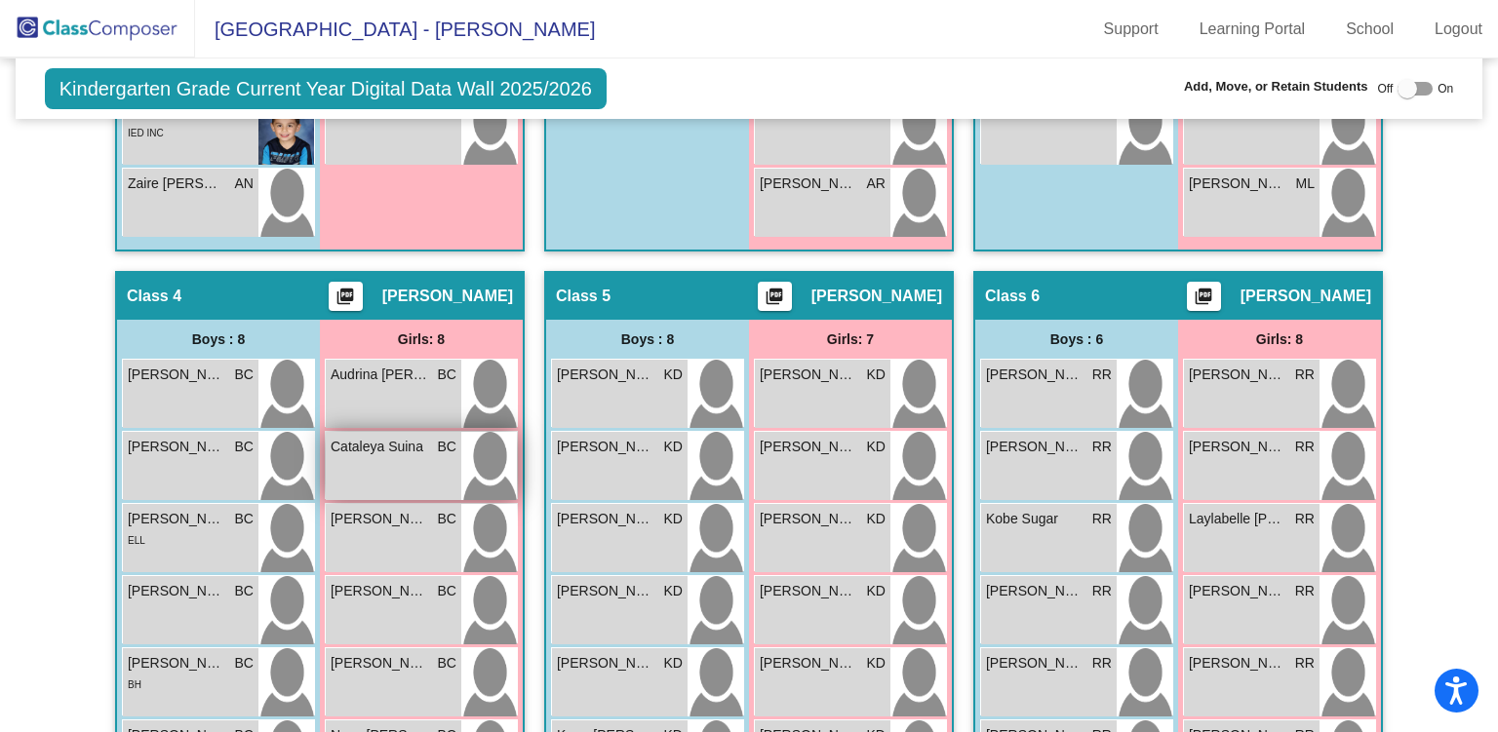
click at [428, 460] on div "Cataleya [PERSON_NAME] lock do_not_disturb_alt" at bounding box center [394, 466] width 136 height 68
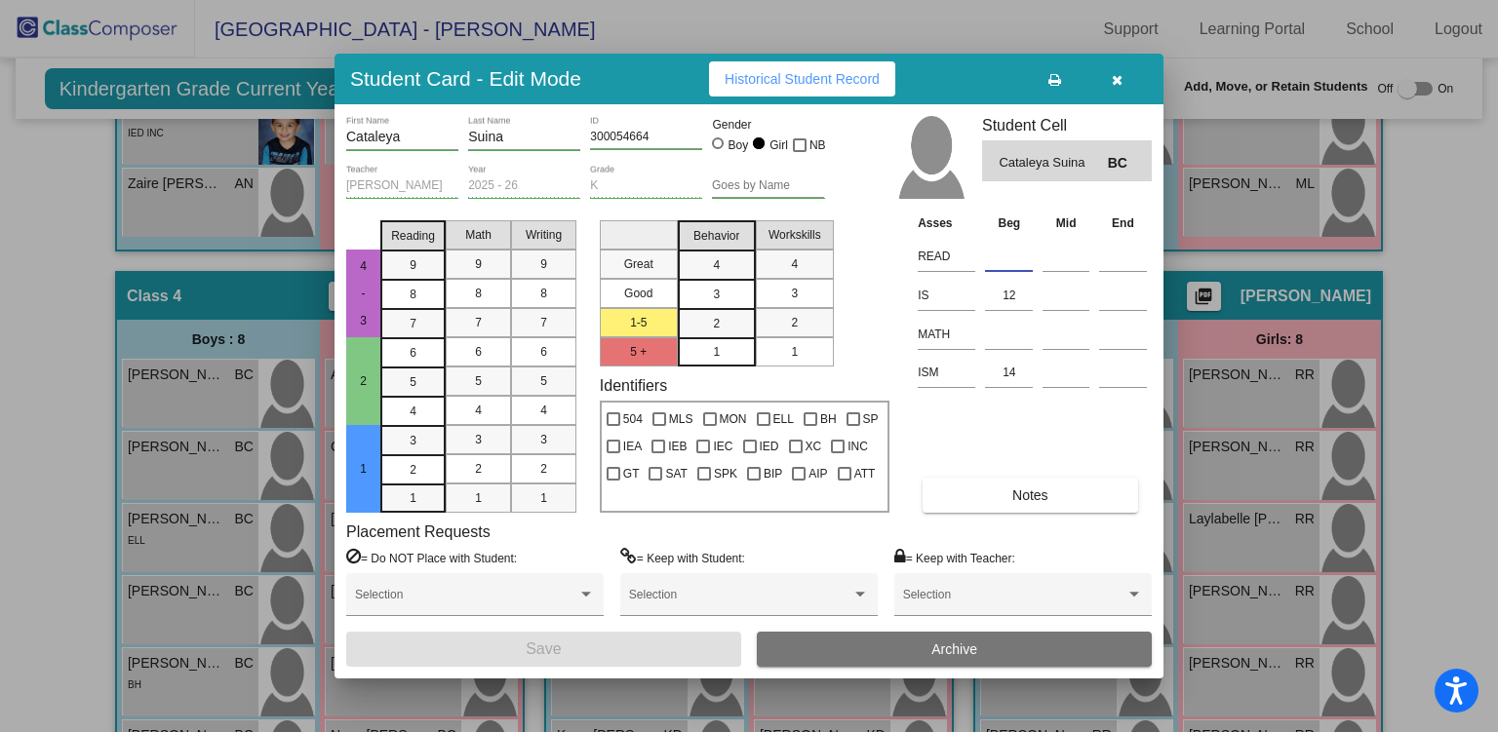
click at [995, 254] on input at bounding box center [1009, 256] width 48 height 29
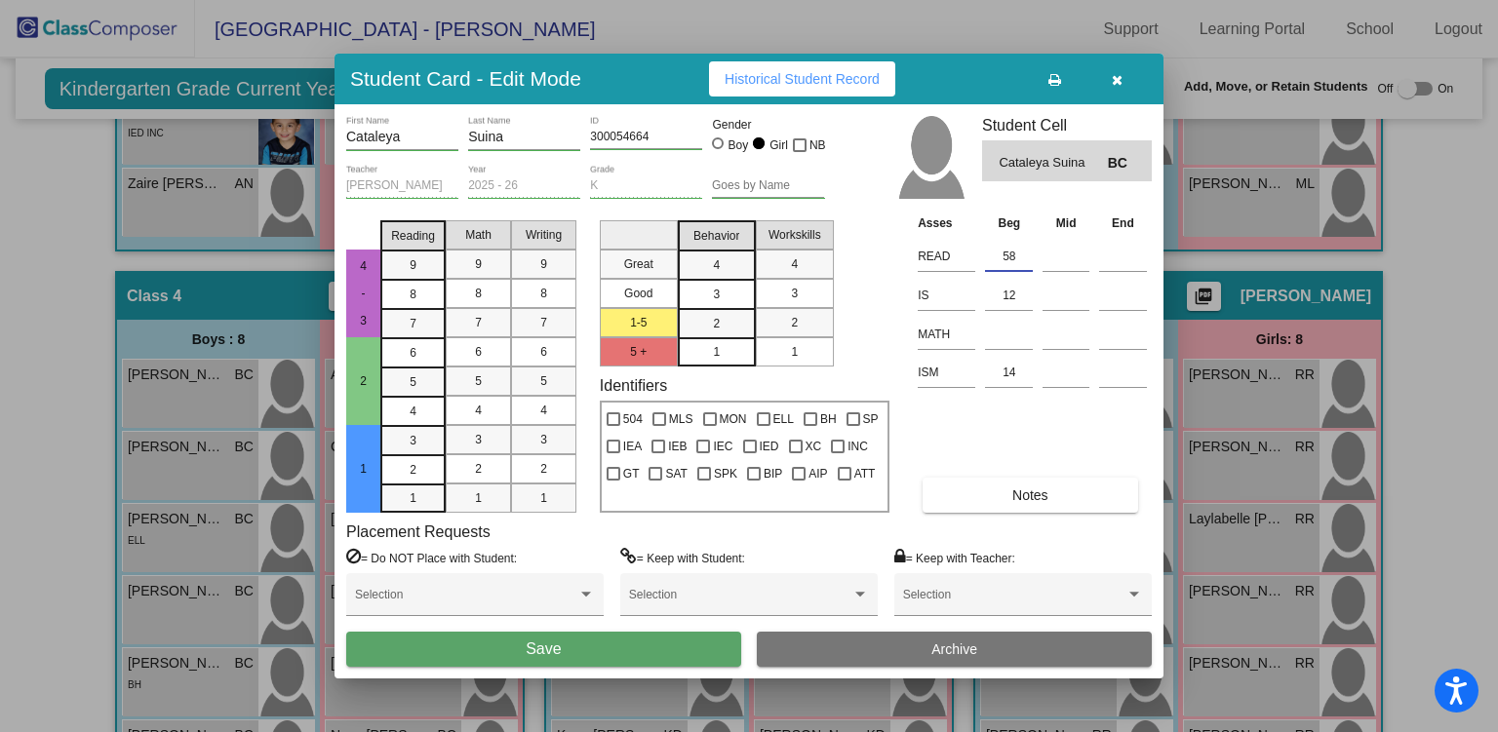
type input "58"
click at [562, 650] on button "Save" at bounding box center [543, 649] width 395 height 35
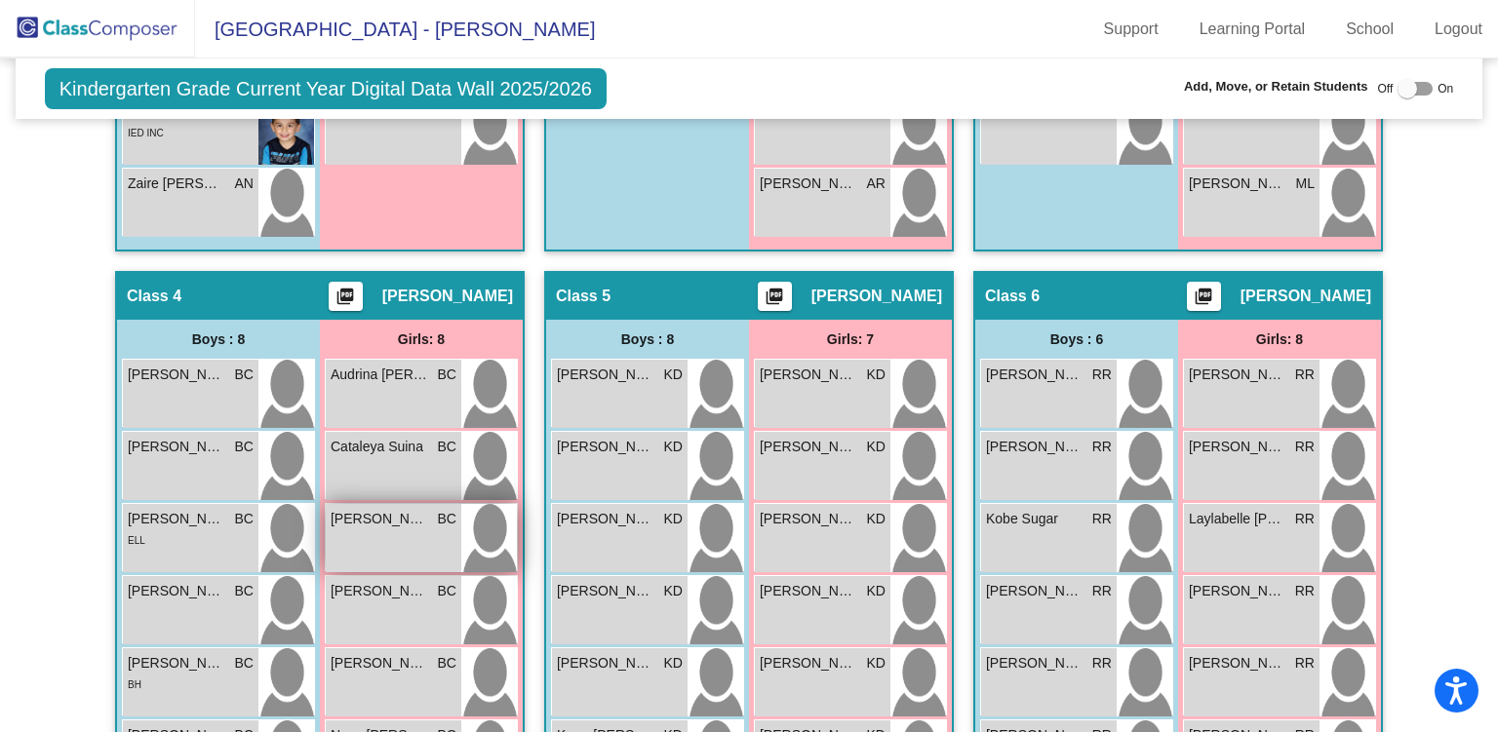
click at [402, 531] on div "[PERSON_NAME] BC lock do_not_disturb_alt" at bounding box center [394, 538] width 136 height 68
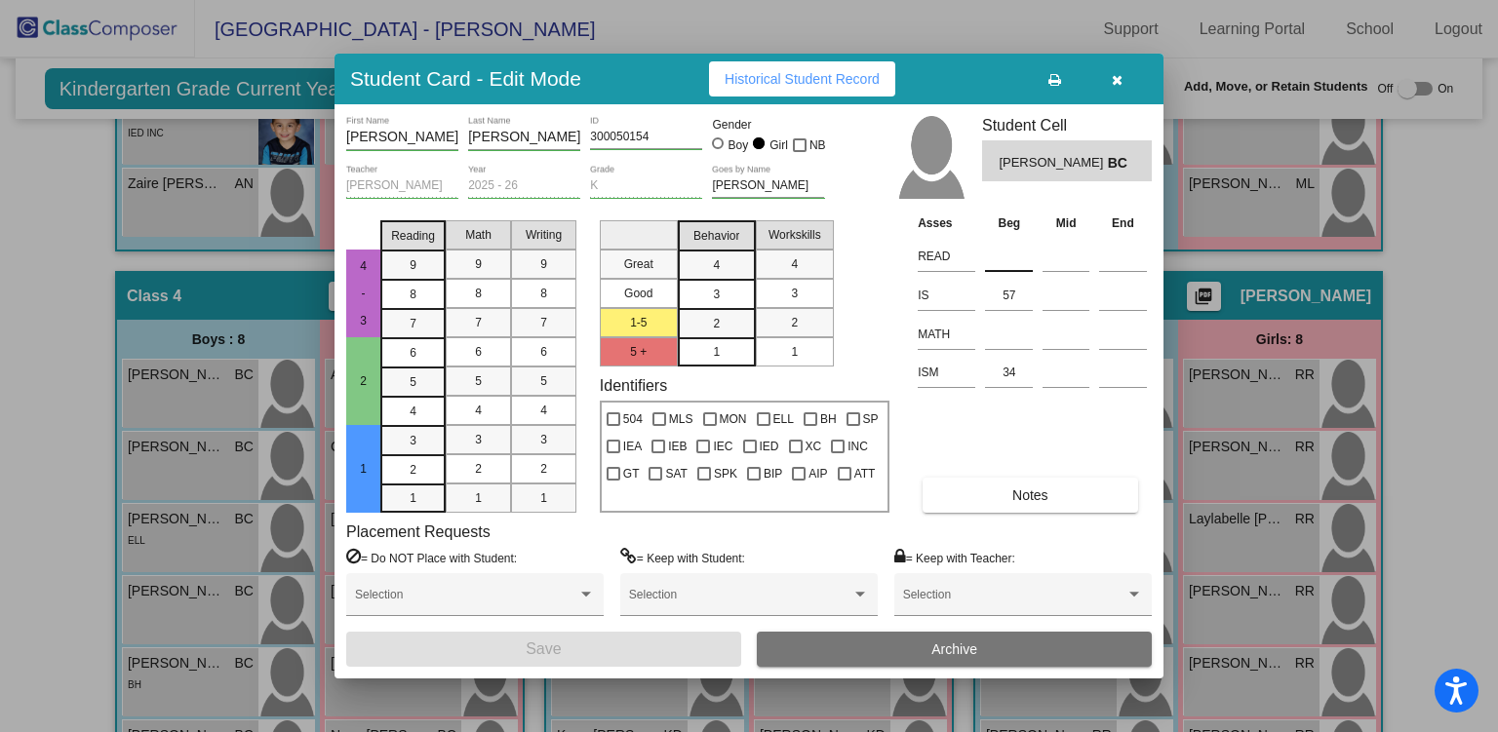
click at [1002, 249] on input at bounding box center [1009, 256] width 48 height 29
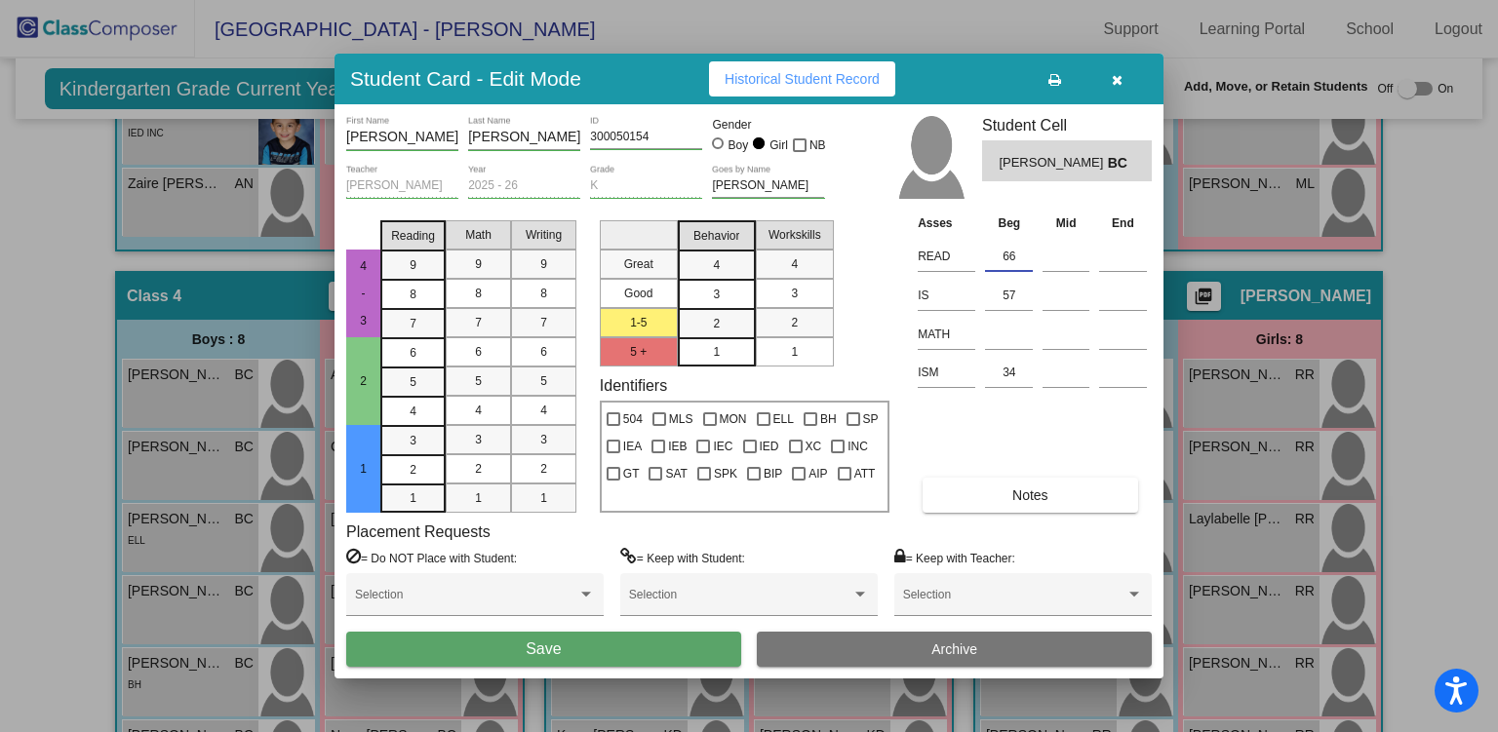
type input "66"
click at [669, 654] on button "Save" at bounding box center [543, 649] width 395 height 35
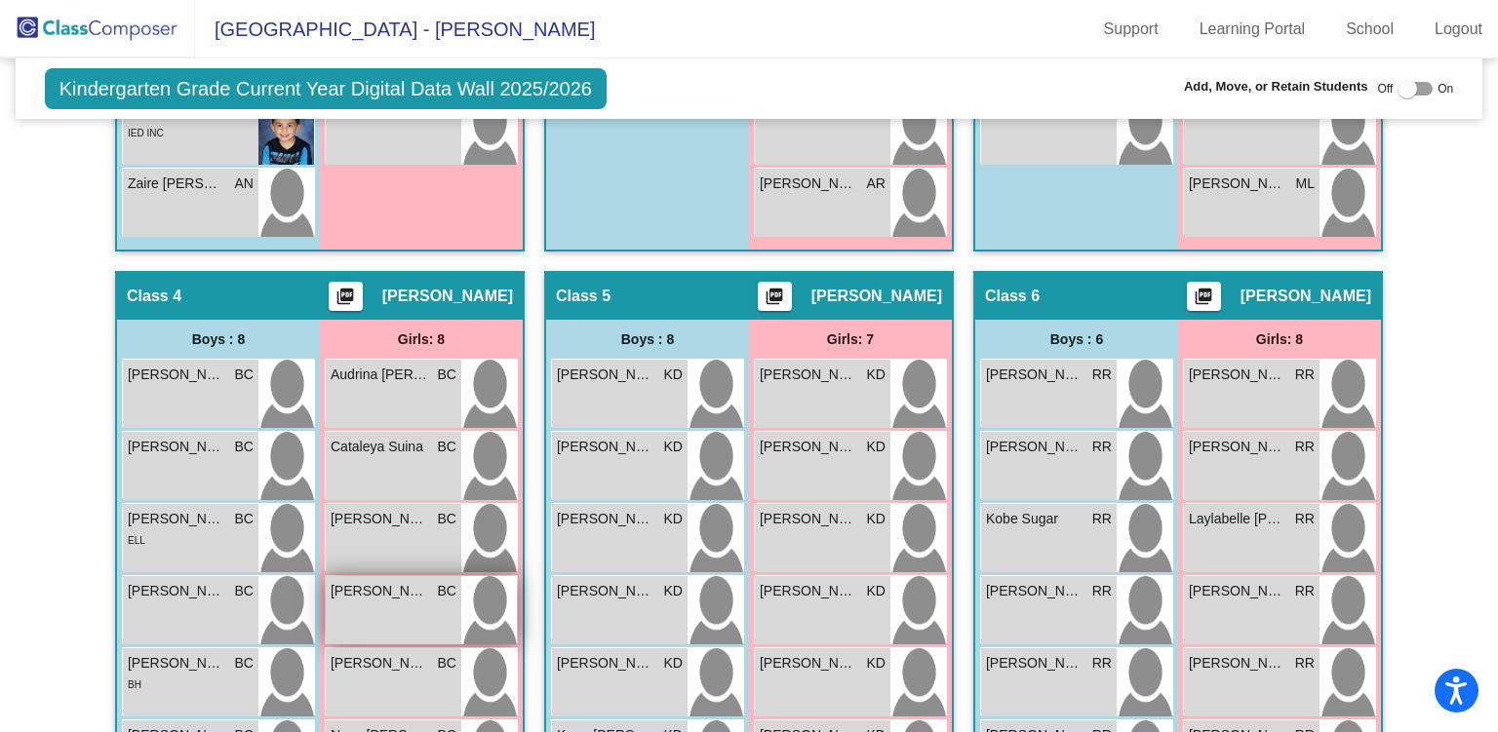
click at [390, 599] on div "[PERSON_NAME] [PERSON_NAME] lock do_not_disturb_alt" at bounding box center [394, 610] width 136 height 68
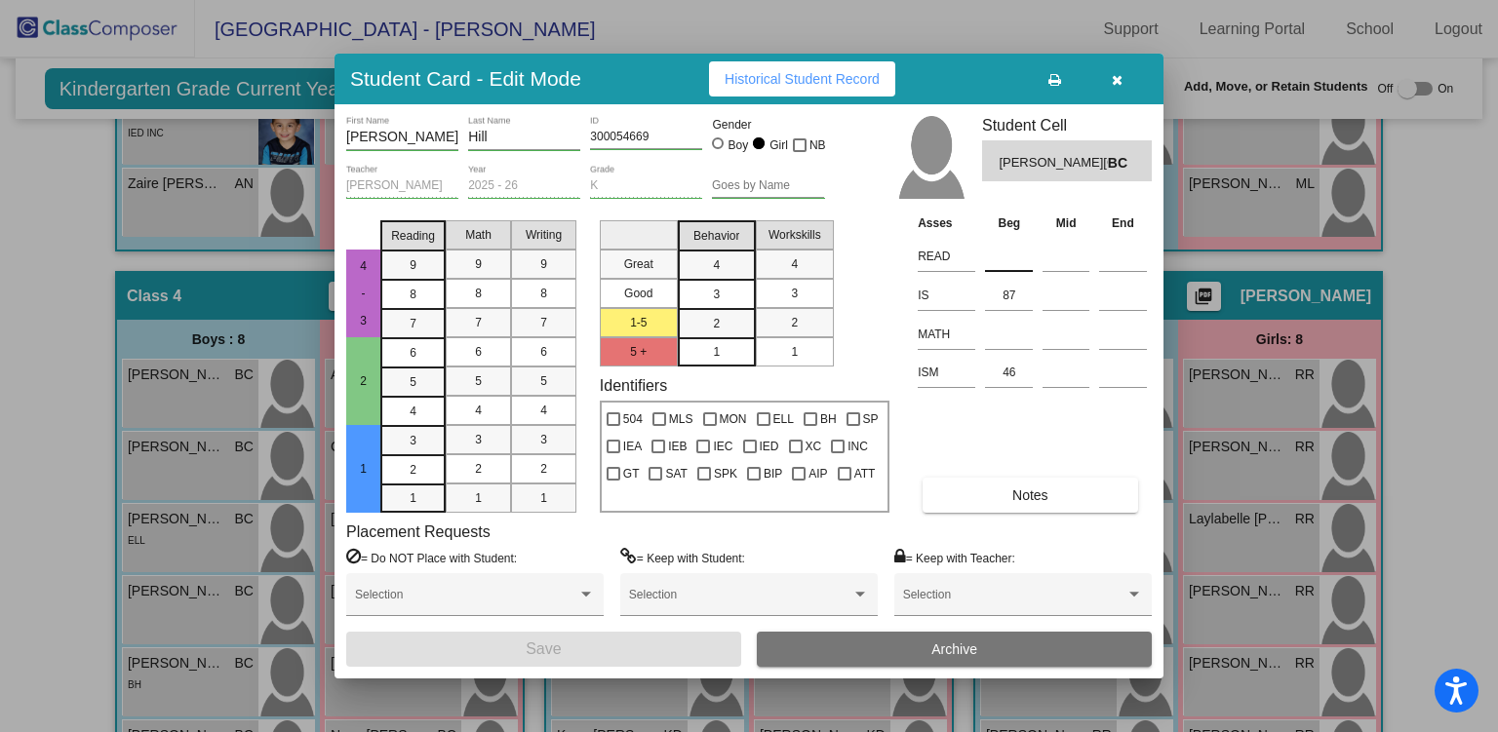
click at [1006, 257] on input at bounding box center [1009, 256] width 48 height 29
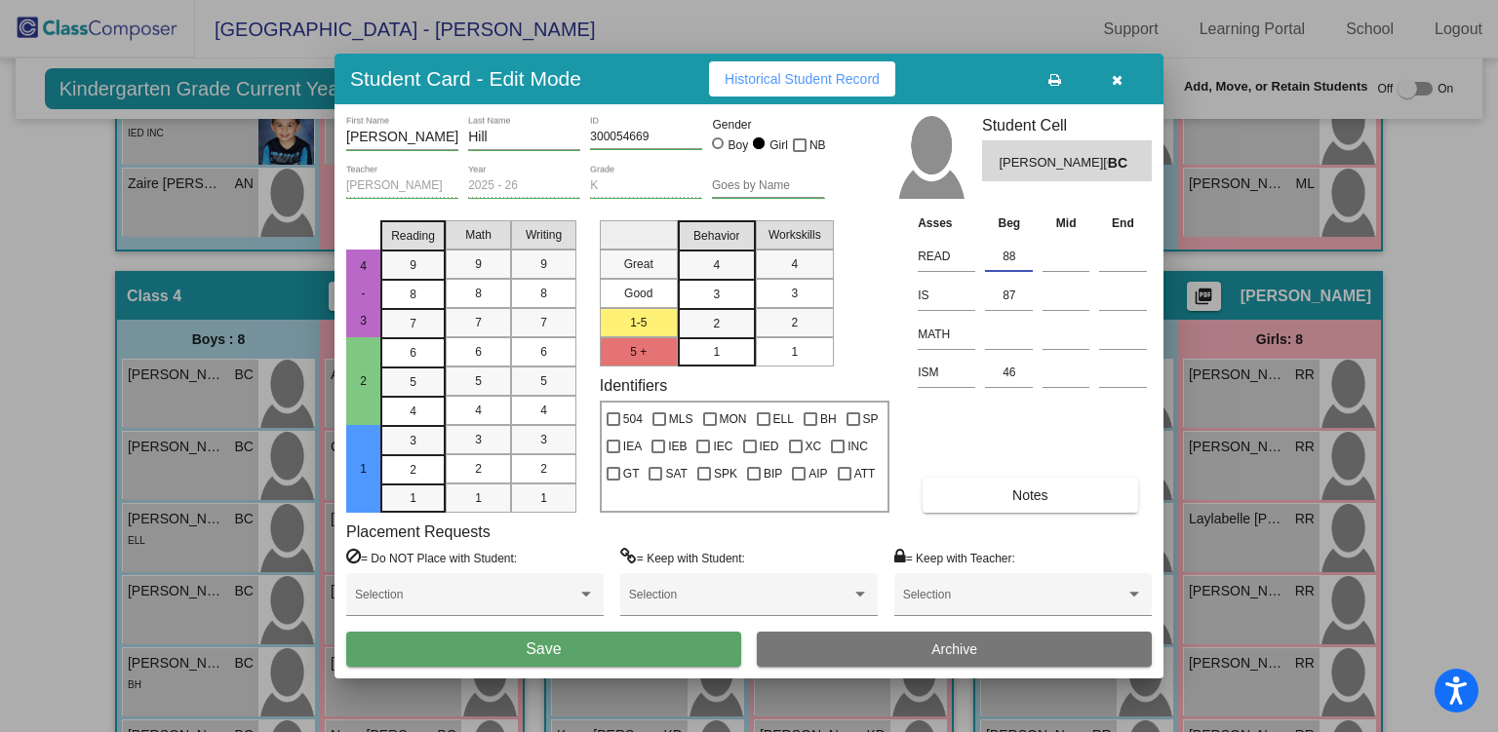
type input "88"
click at [577, 649] on button "Save" at bounding box center [543, 649] width 395 height 35
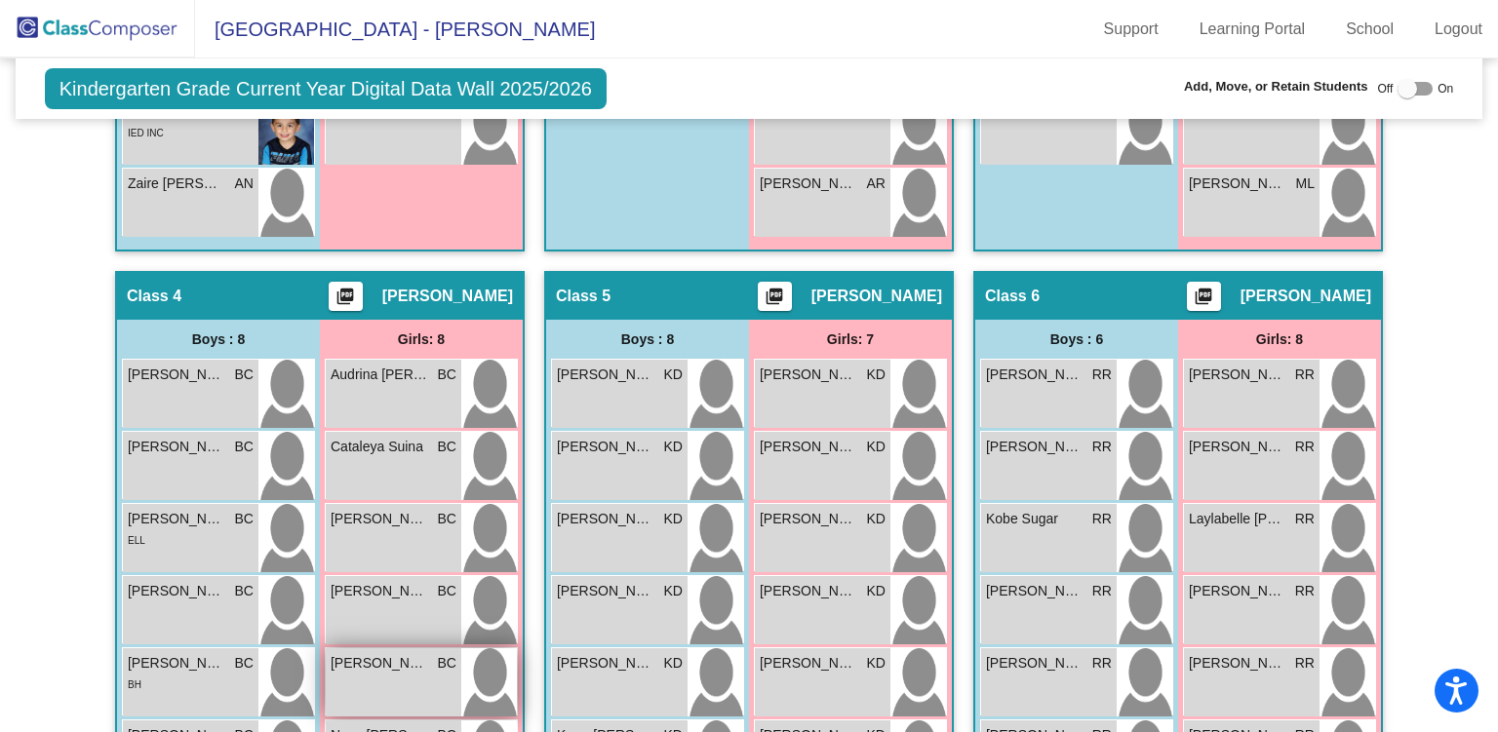
click at [390, 659] on span "[PERSON_NAME]" at bounding box center [380, 663] width 98 height 20
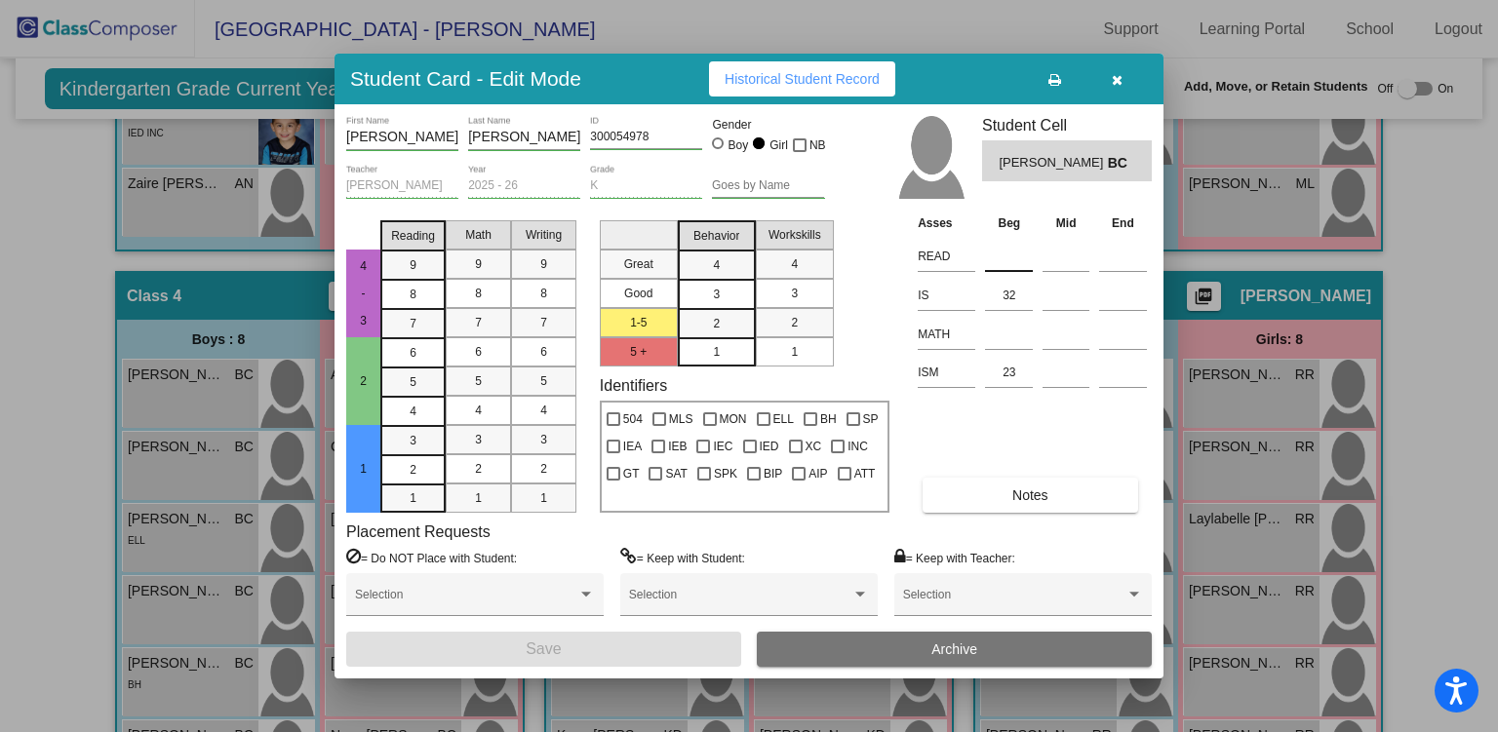
click at [1018, 254] on input at bounding box center [1009, 256] width 48 height 29
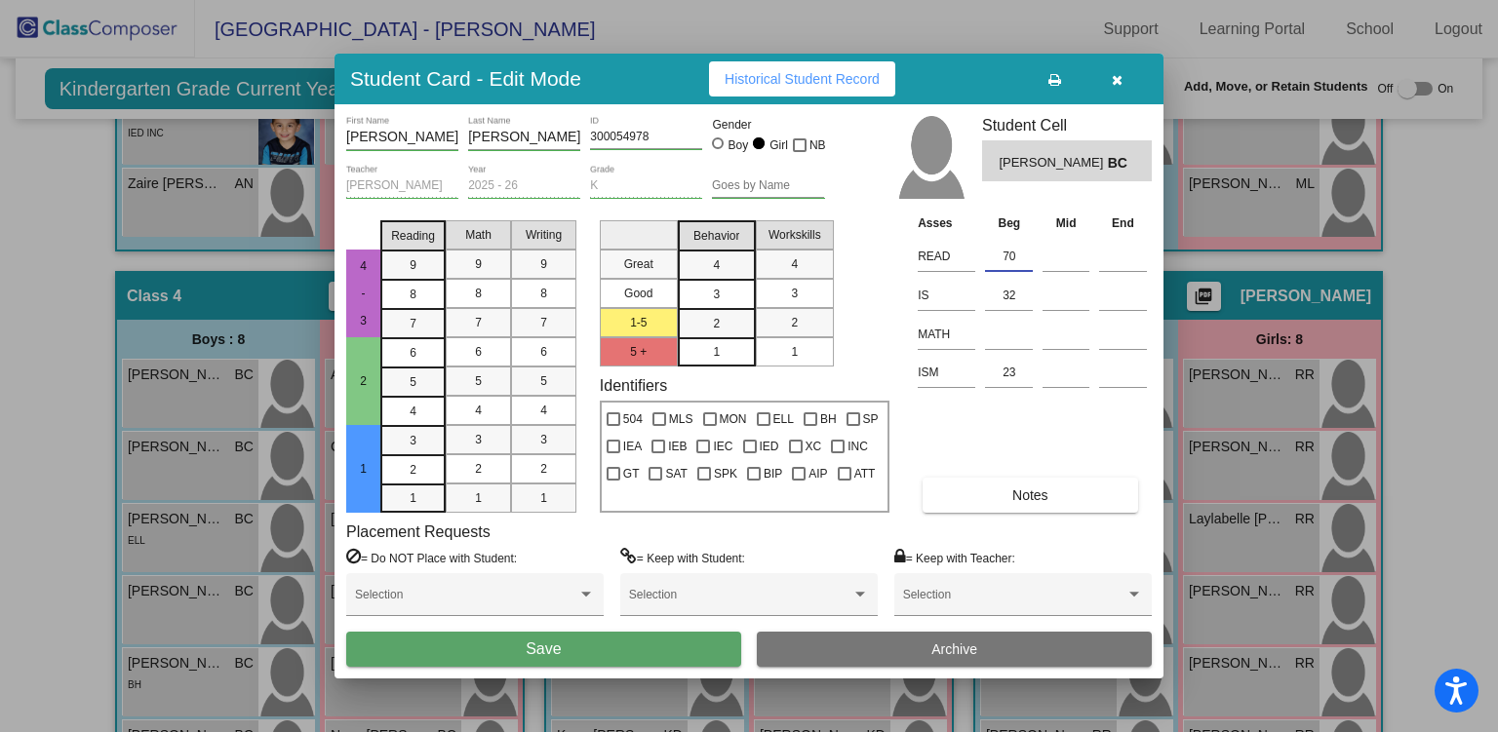
type input "70"
click at [613, 641] on button "Save" at bounding box center [543, 649] width 395 height 35
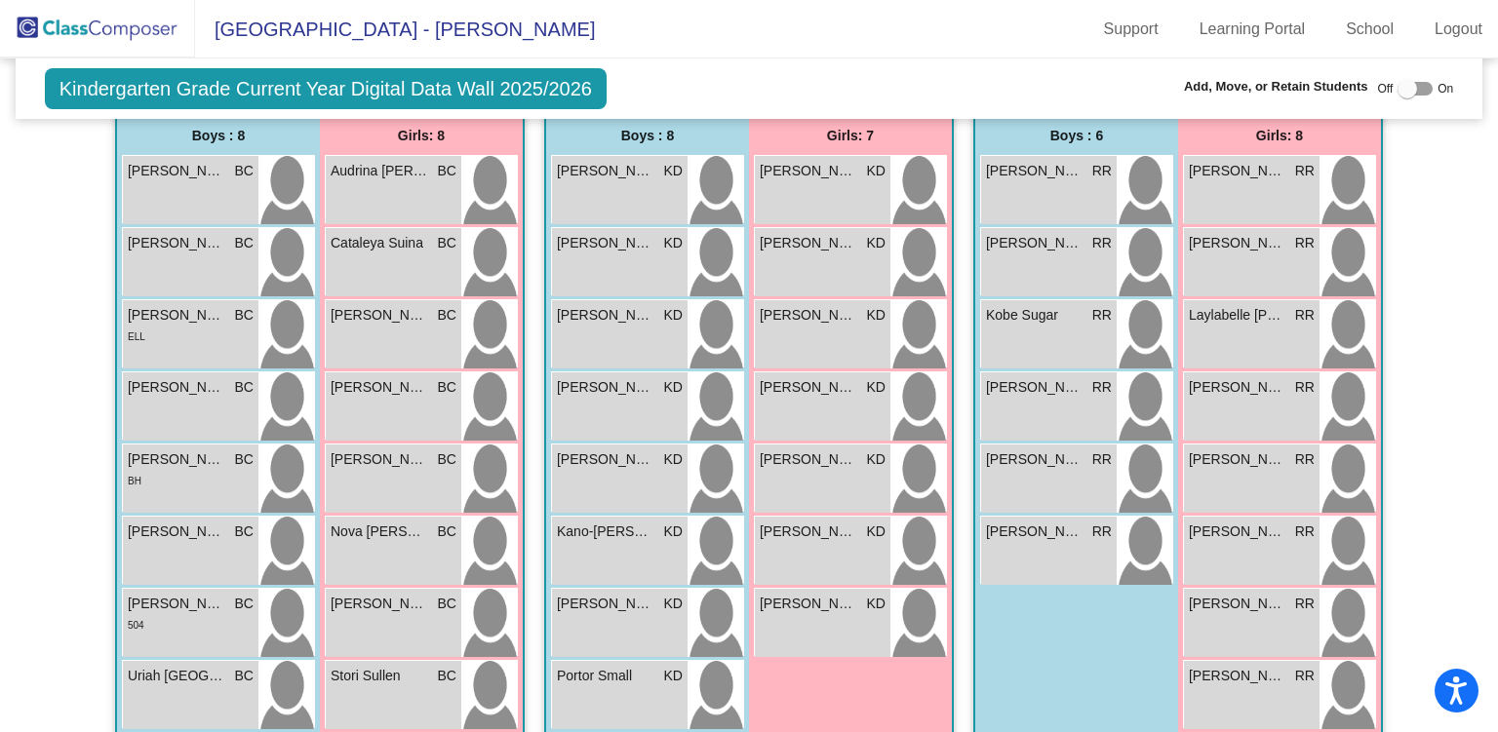
scroll to position [1268, 0]
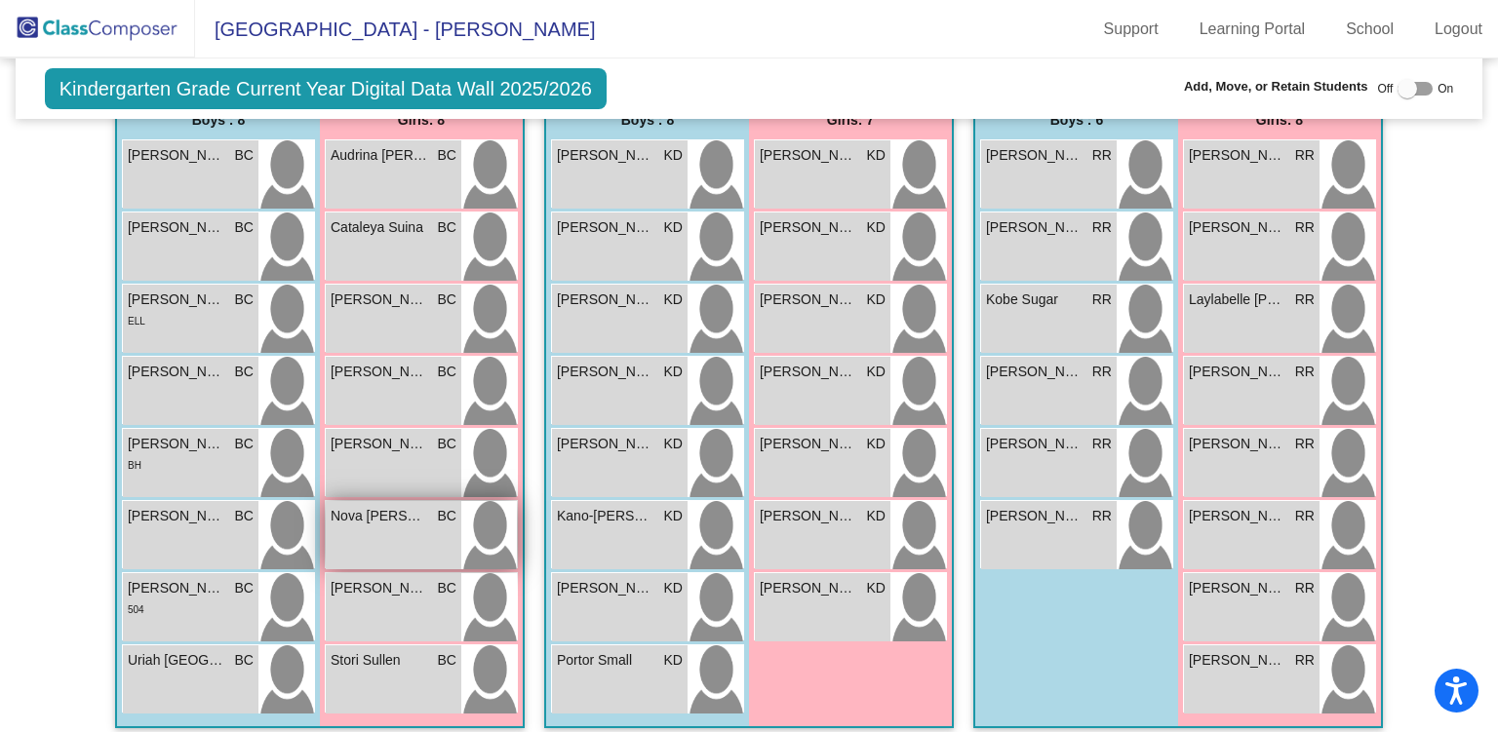
click at [385, 532] on div "Nova [PERSON_NAME] lock do_not_disturb_alt" at bounding box center [394, 535] width 136 height 68
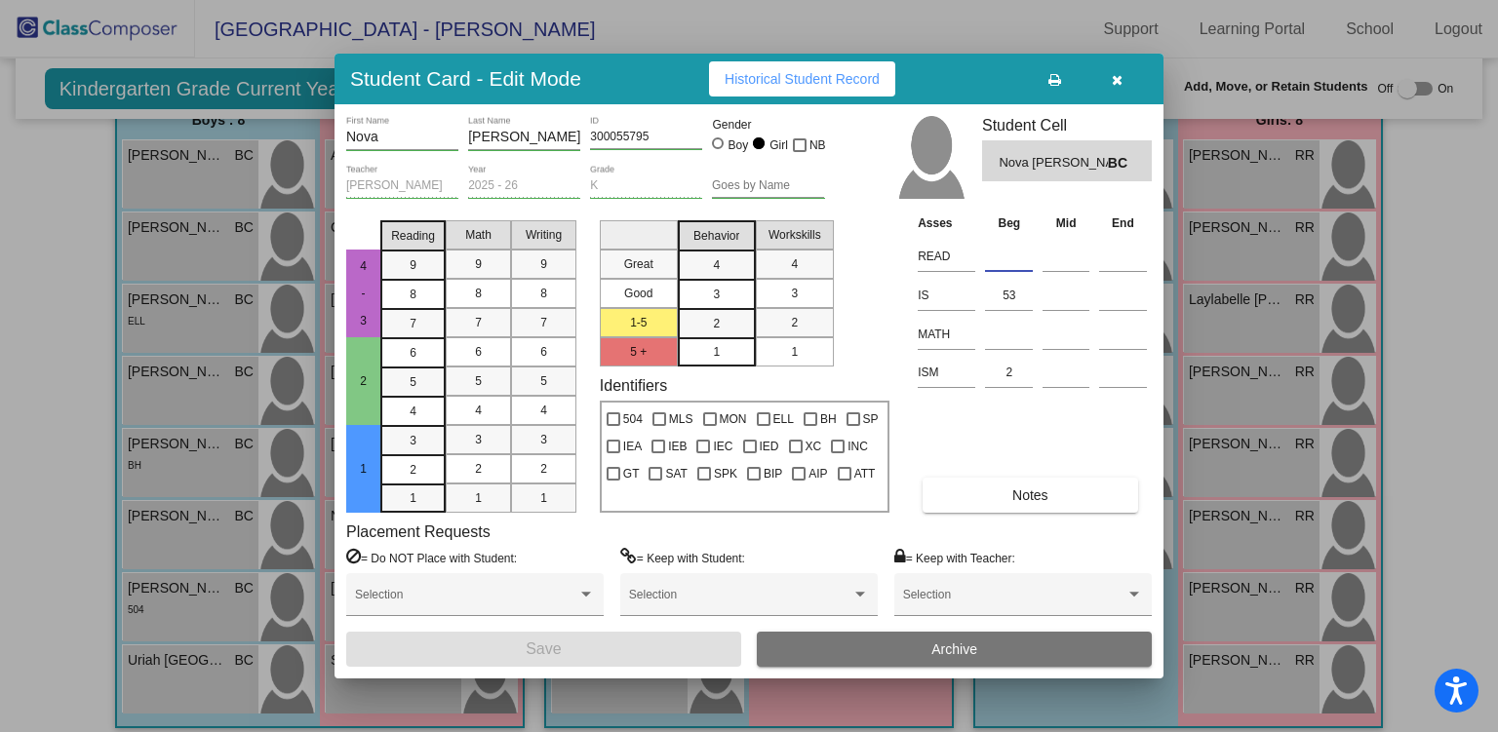
click at [1008, 257] on input at bounding box center [1009, 256] width 48 height 29
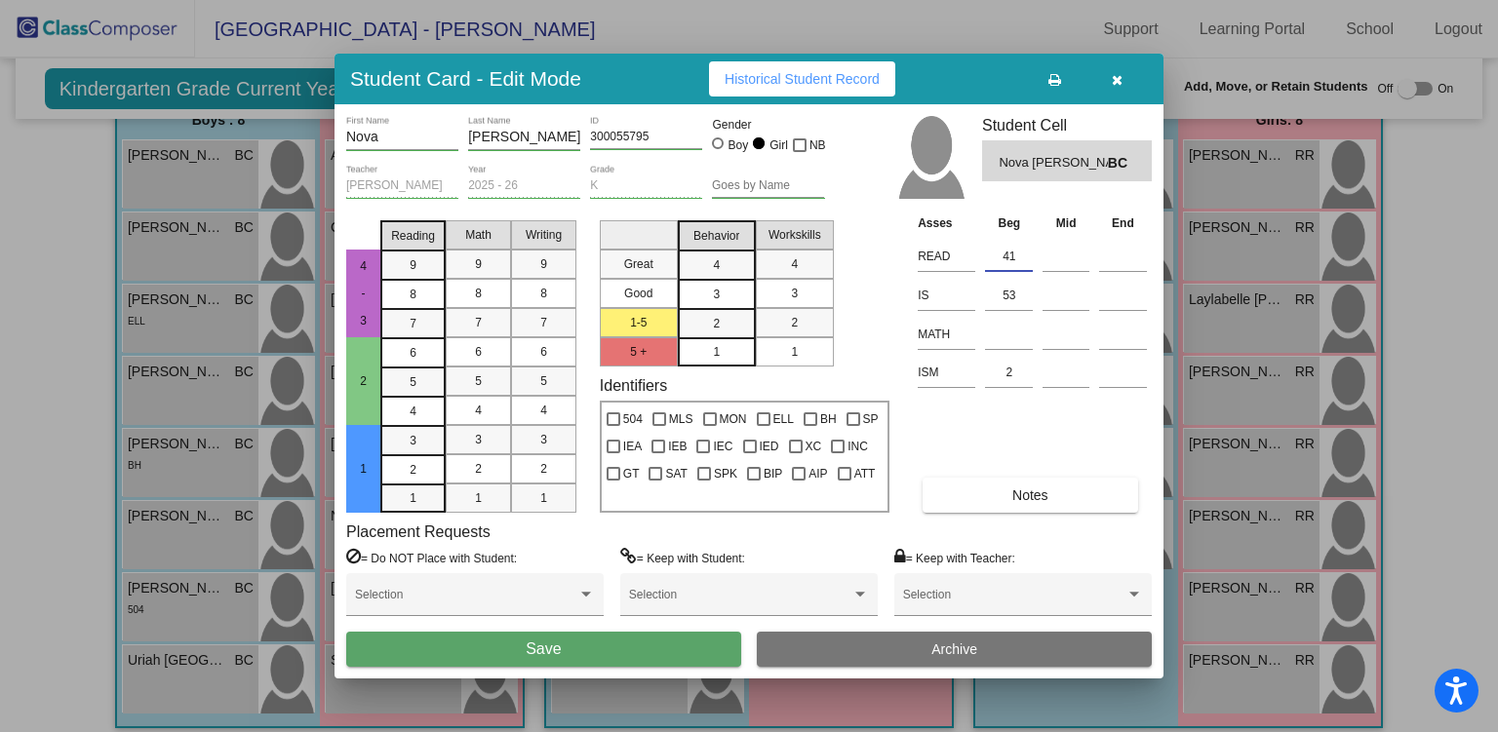
type input "41"
click at [346, 632] on button "Save" at bounding box center [543, 649] width 395 height 35
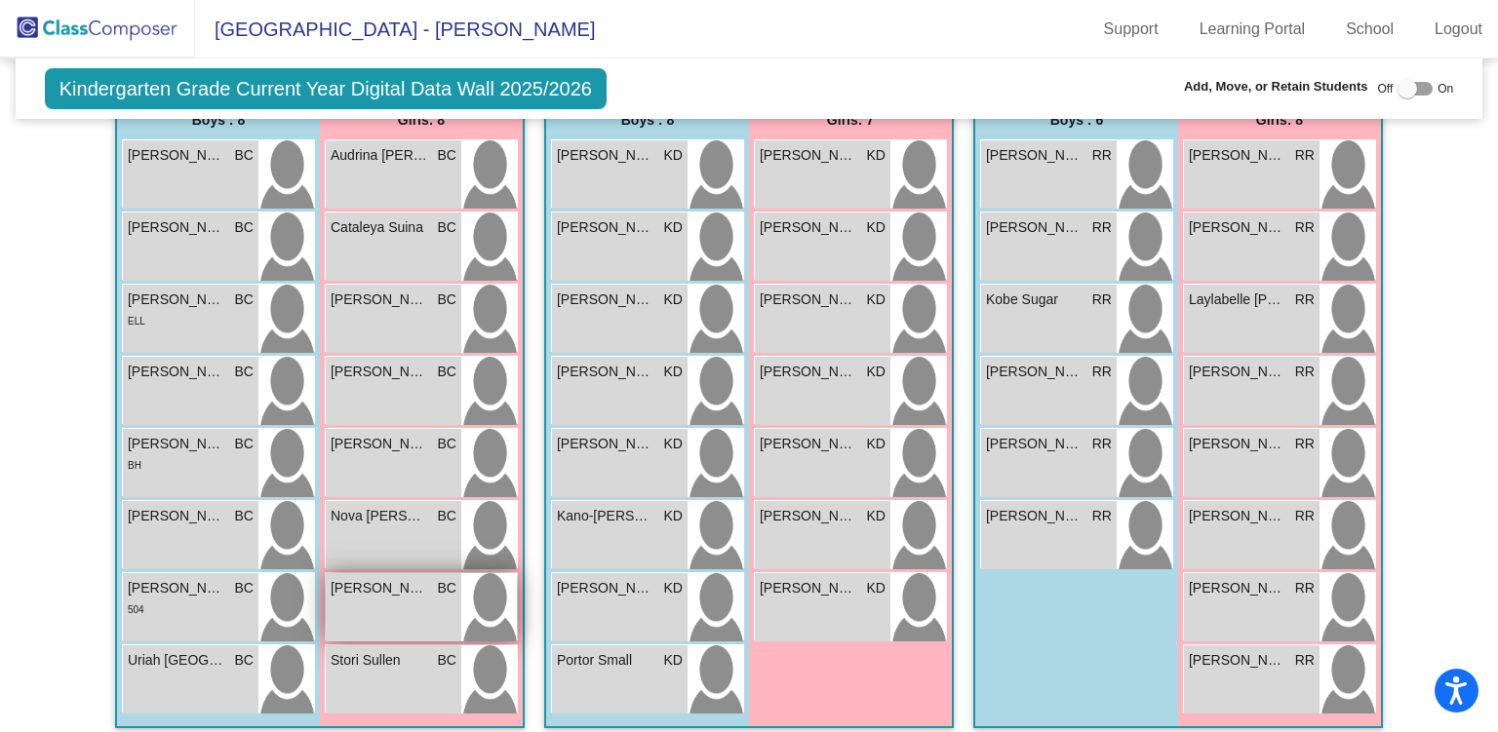
click at [390, 599] on div "[PERSON_NAME] BC lock do_not_disturb_alt" at bounding box center [394, 607] width 136 height 68
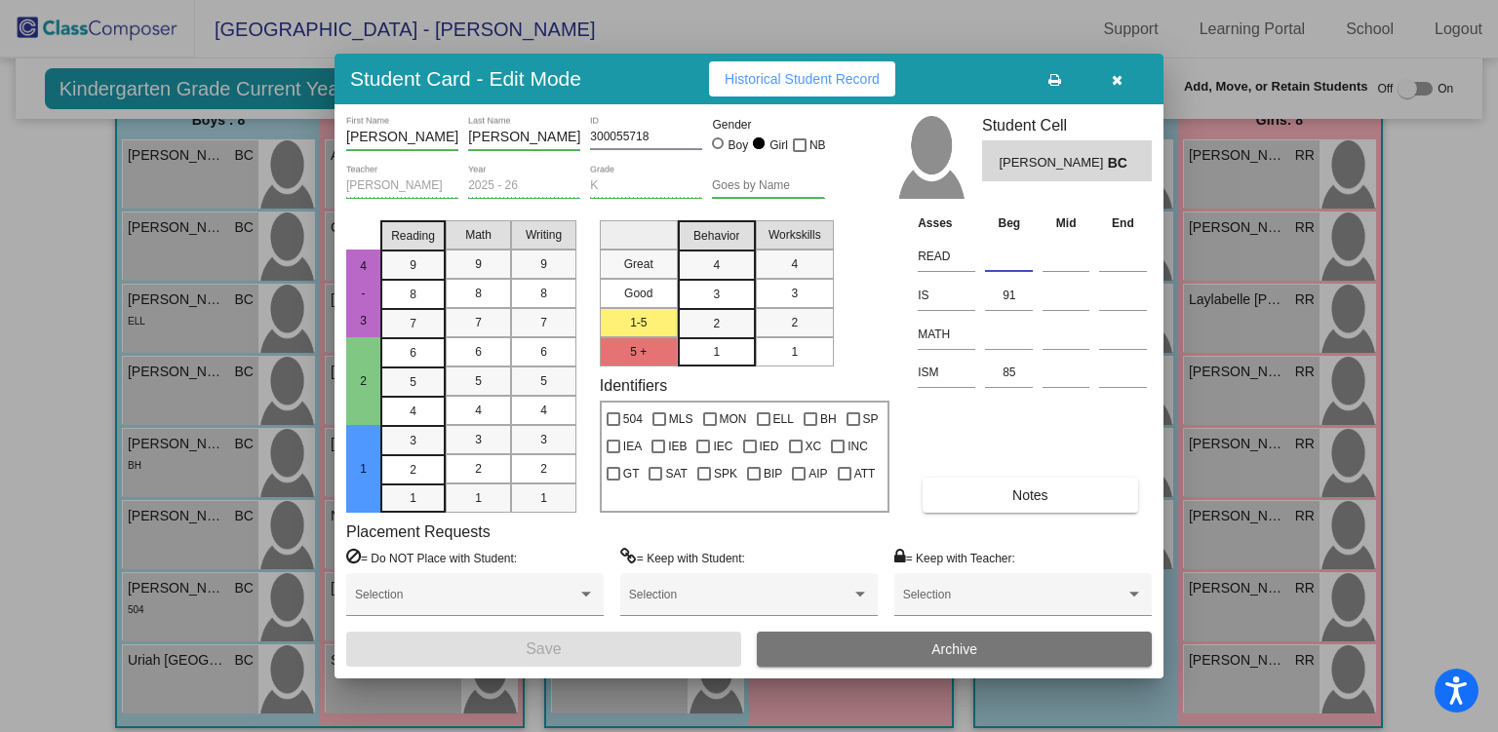
click at [1002, 257] on input at bounding box center [1009, 256] width 48 height 29
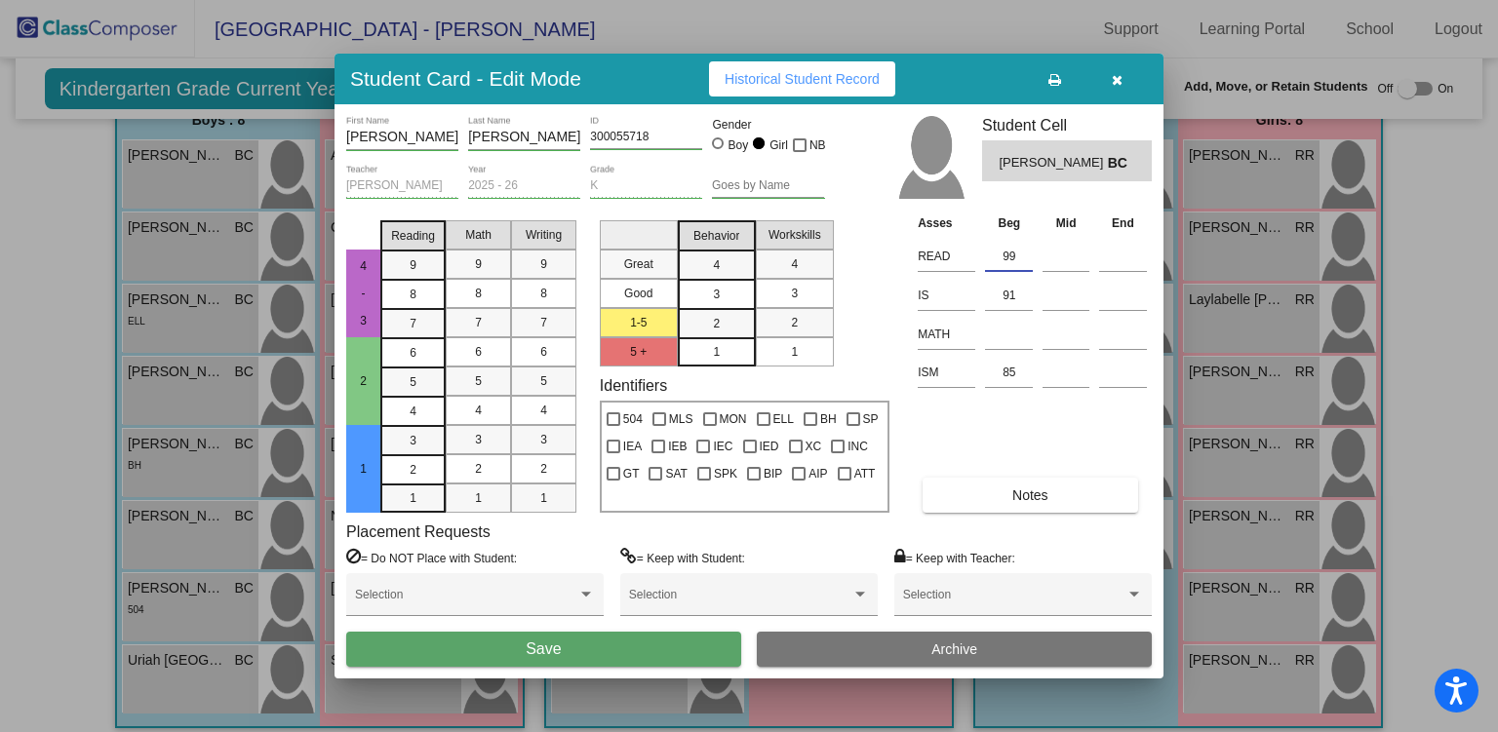
type input "99"
click at [546, 651] on span "Save" at bounding box center [543, 649] width 35 height 17
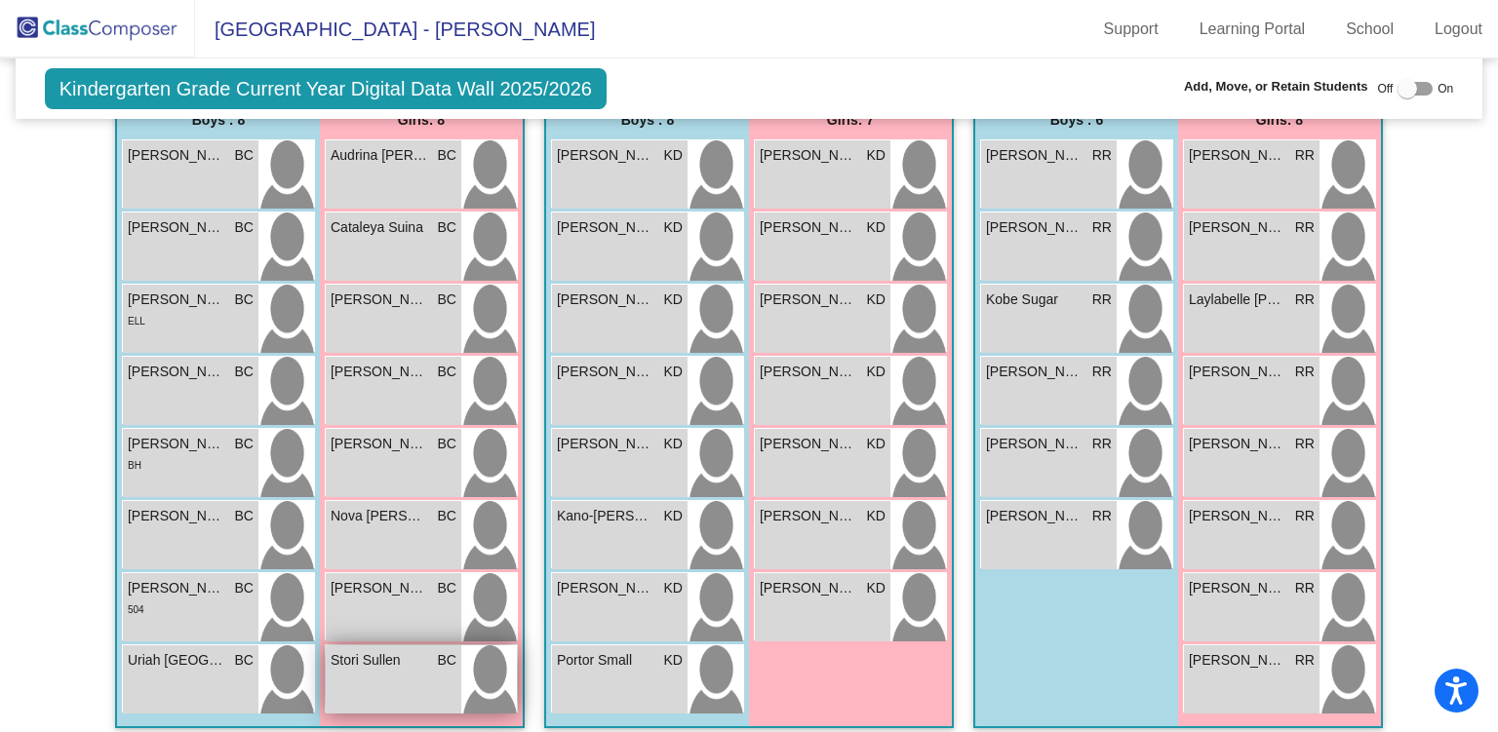
click at [371, 650] on span "Stori Sullen" at bounding box center [380, 660] width 98 height 20
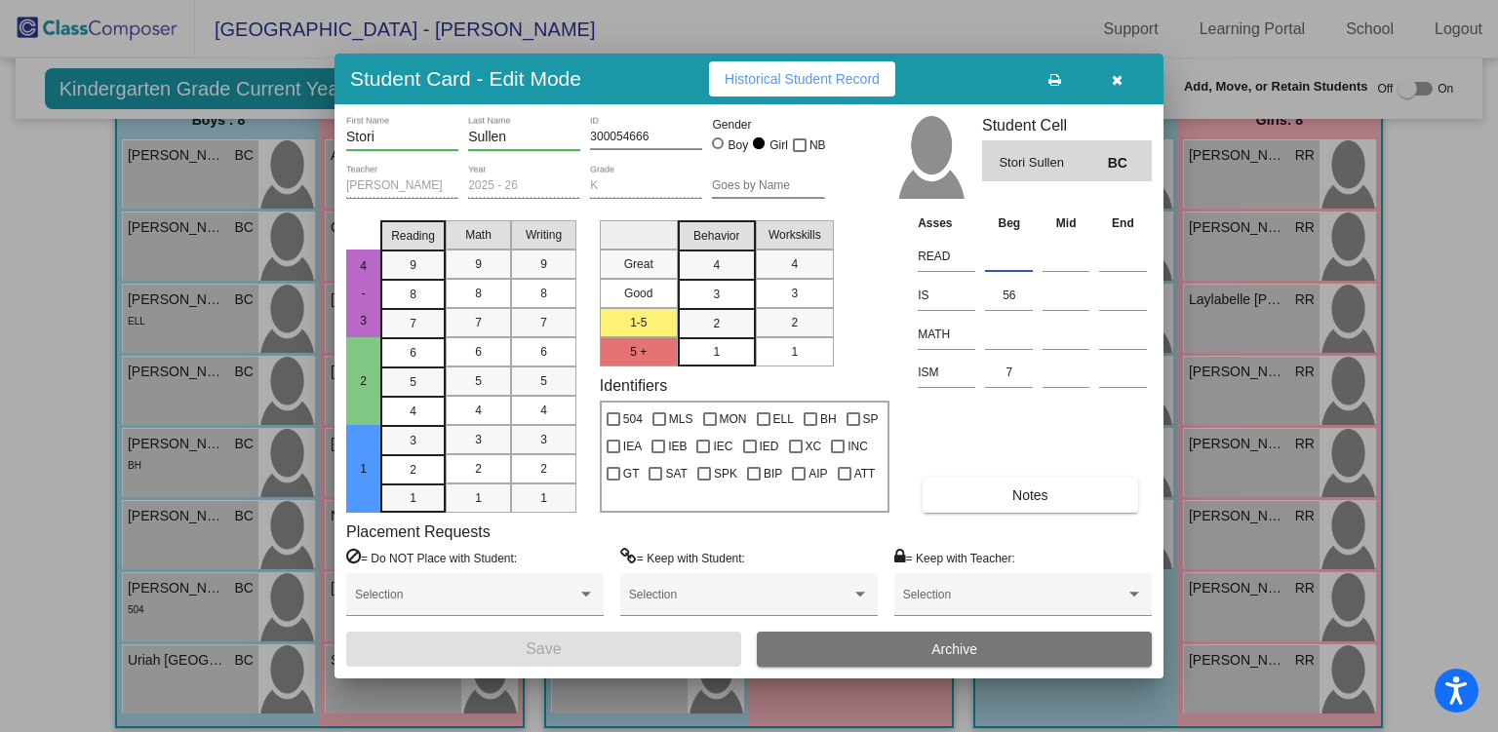
click at [1009, 253] on input at bounding box center [1009, 256] width 48 height 29
click at [1116, 81] on icon "button" at bounding box center [1117, 80] width 11 height 14
